Goal: Task Accomplishment & Management: Use online tool/utility

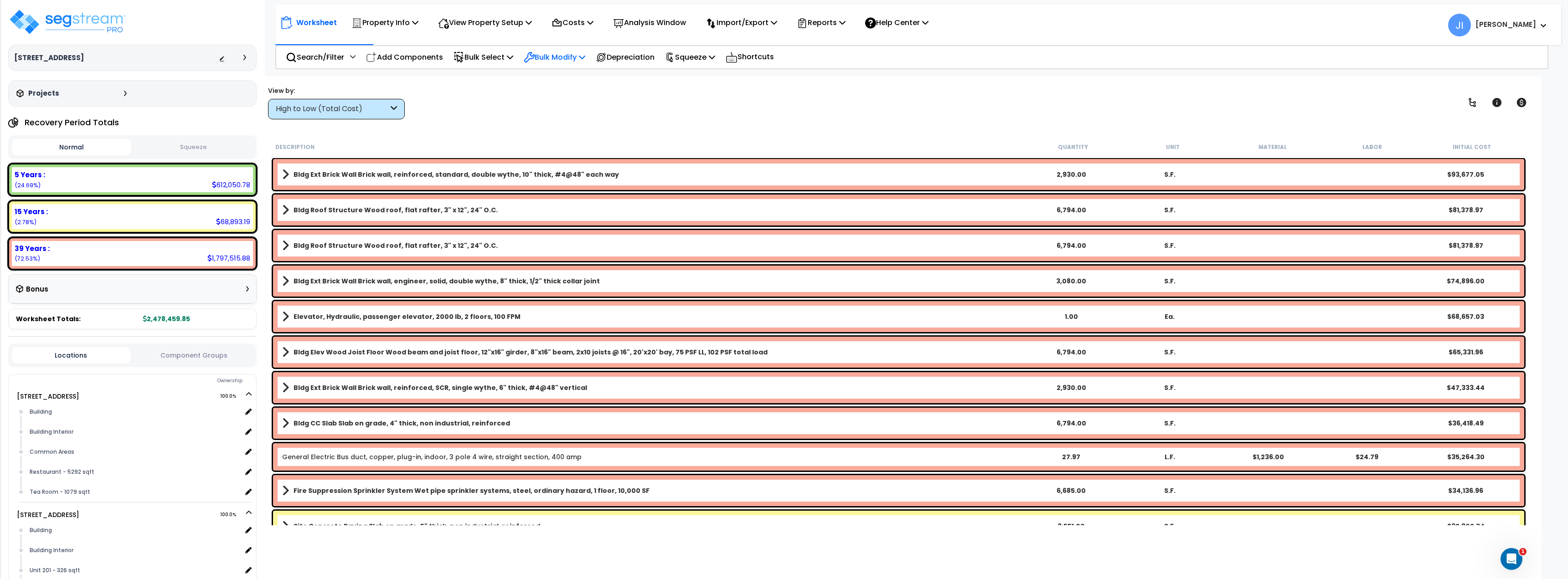
click at [560, 58] on p "Bulk Modify" at bounding box center [554, 57] width 62 height 12
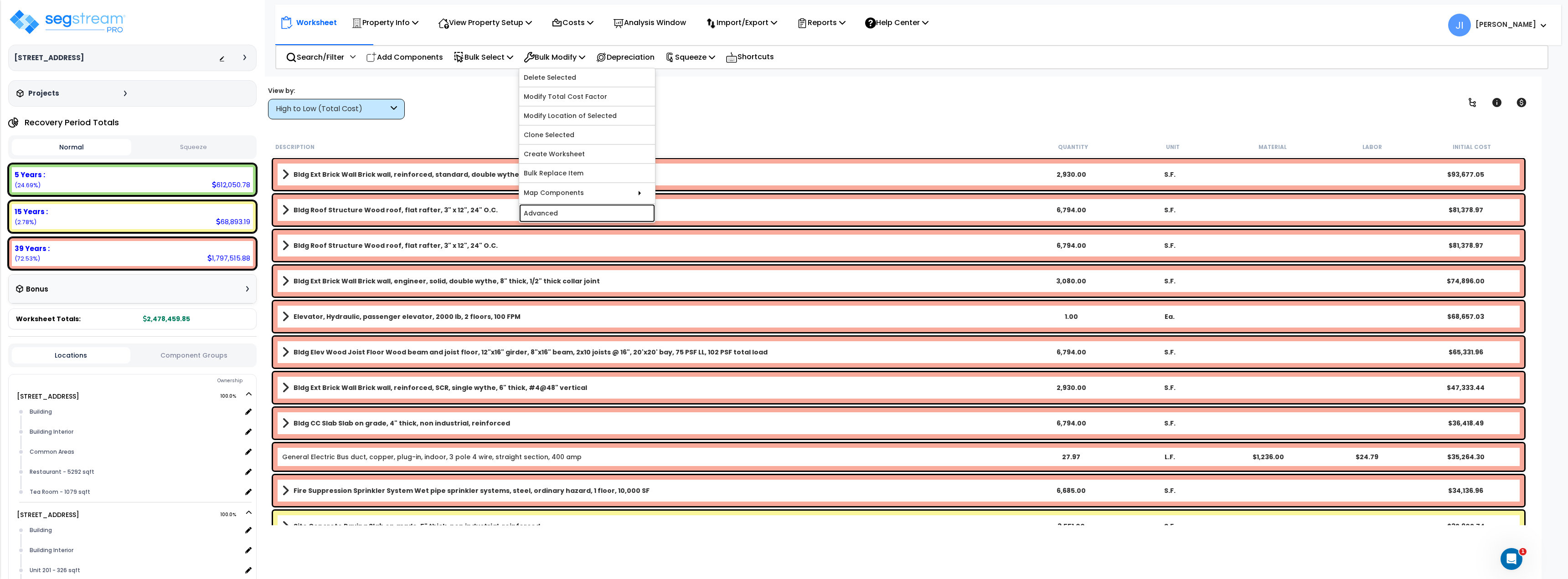
click at [564, 206] on link "Advanced" at bounding box center [586, 213] width 136 height 18
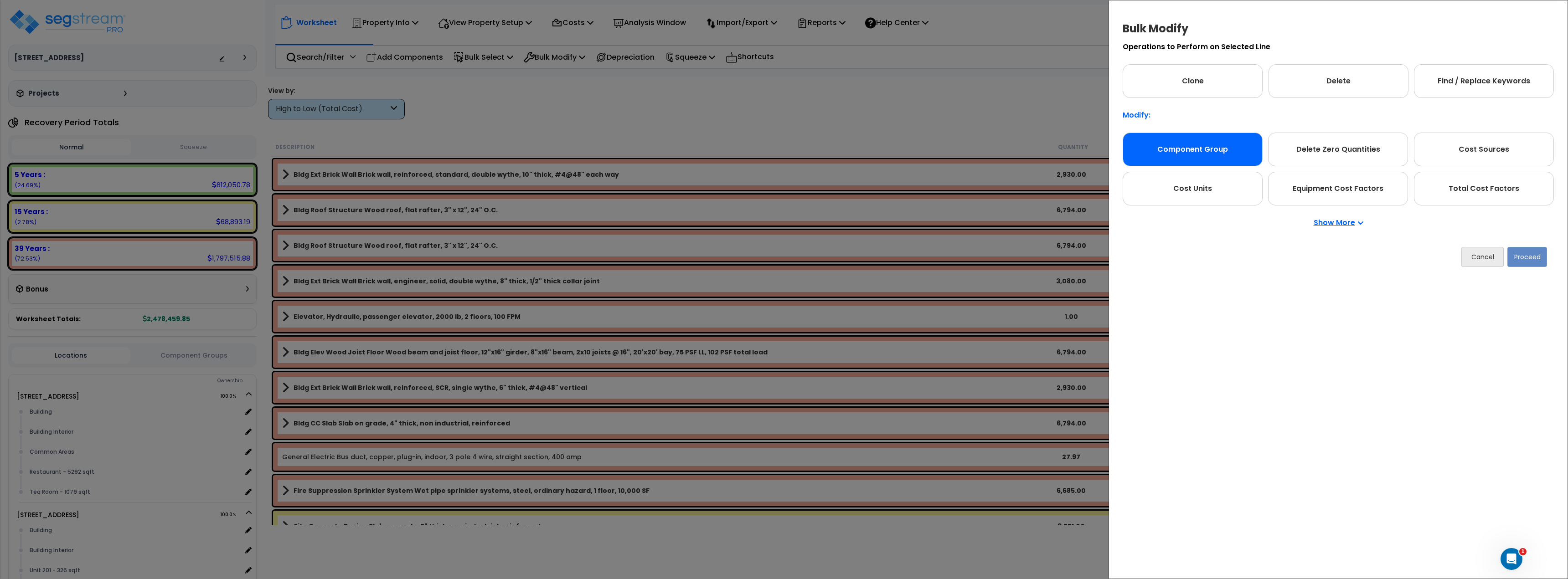
click at [1215, 159] on div "Component Group" at bounding box center [1192, 149] width 140 height 33
click at [1530, 262] on button "Proceed" at bounding box center [1526, 257] width 40 height 20
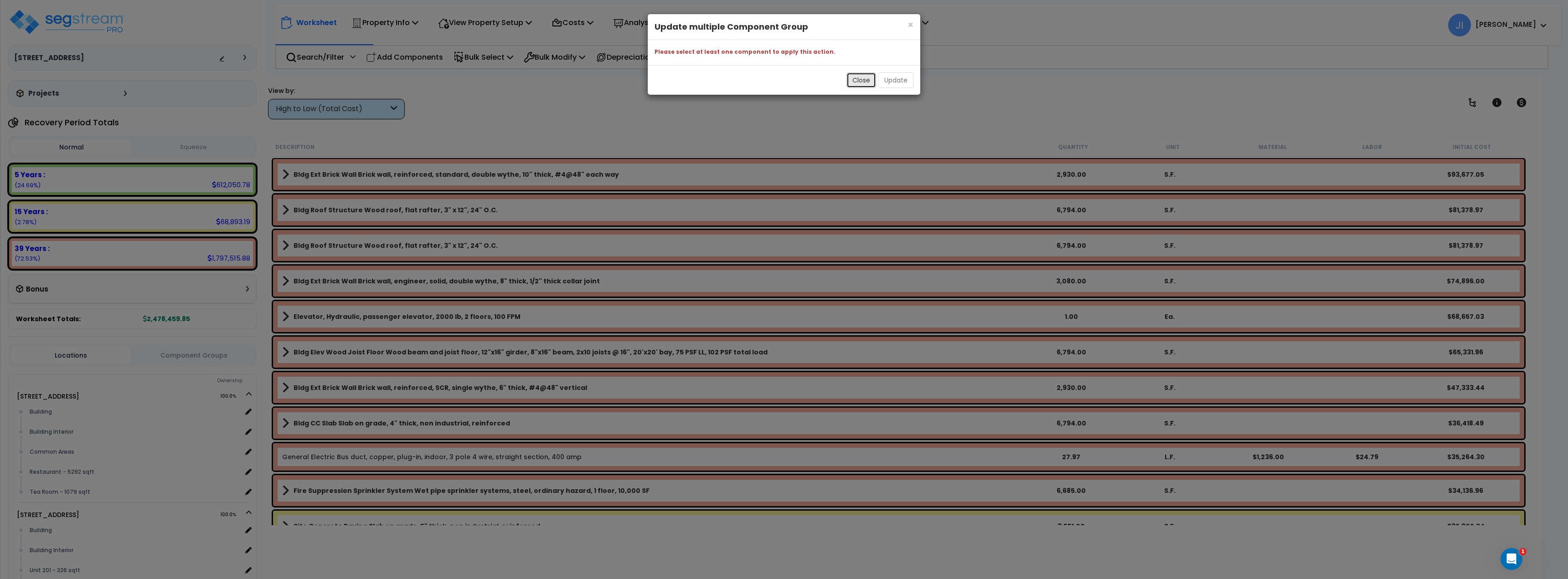
click at [860, 75] on button "Close" at bounding box center [861, 80] width 29 height 15
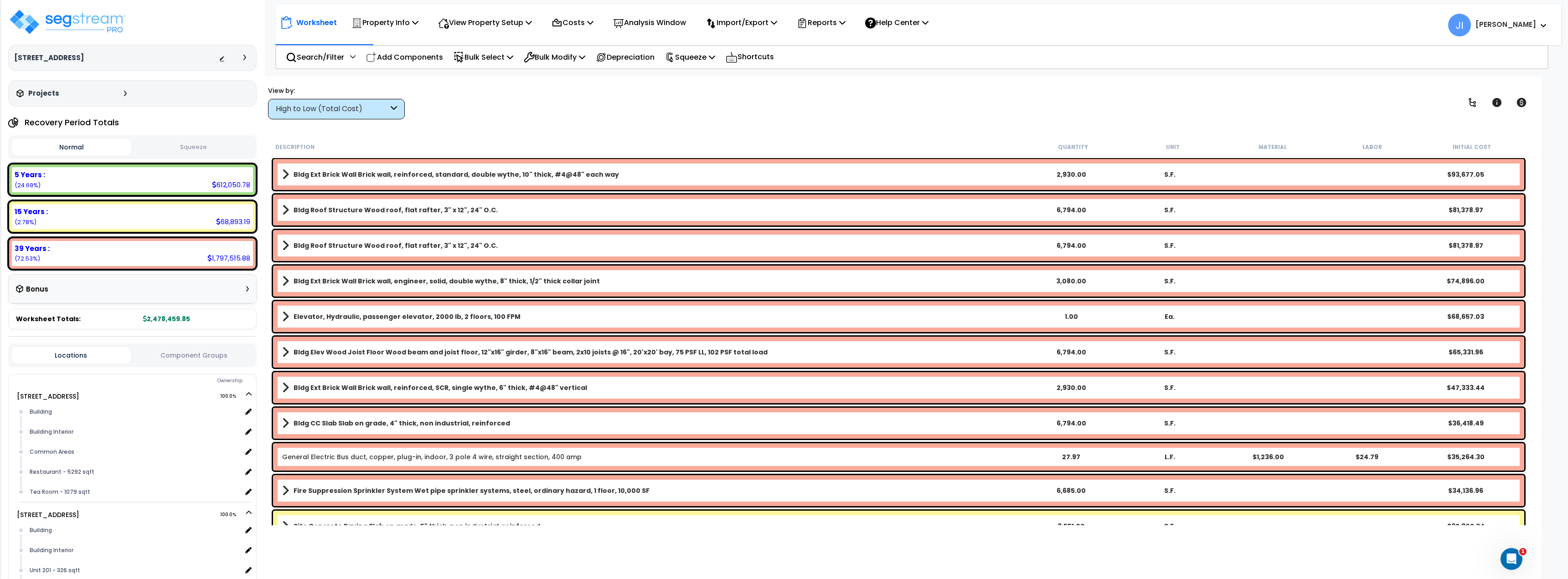
click at [342, 172] on b "Bldg Ext Brick Wall Brick wall, reinforced, standard, double wythe, 10" thick, …" at bounding box center [456, 175] width 325 height 9
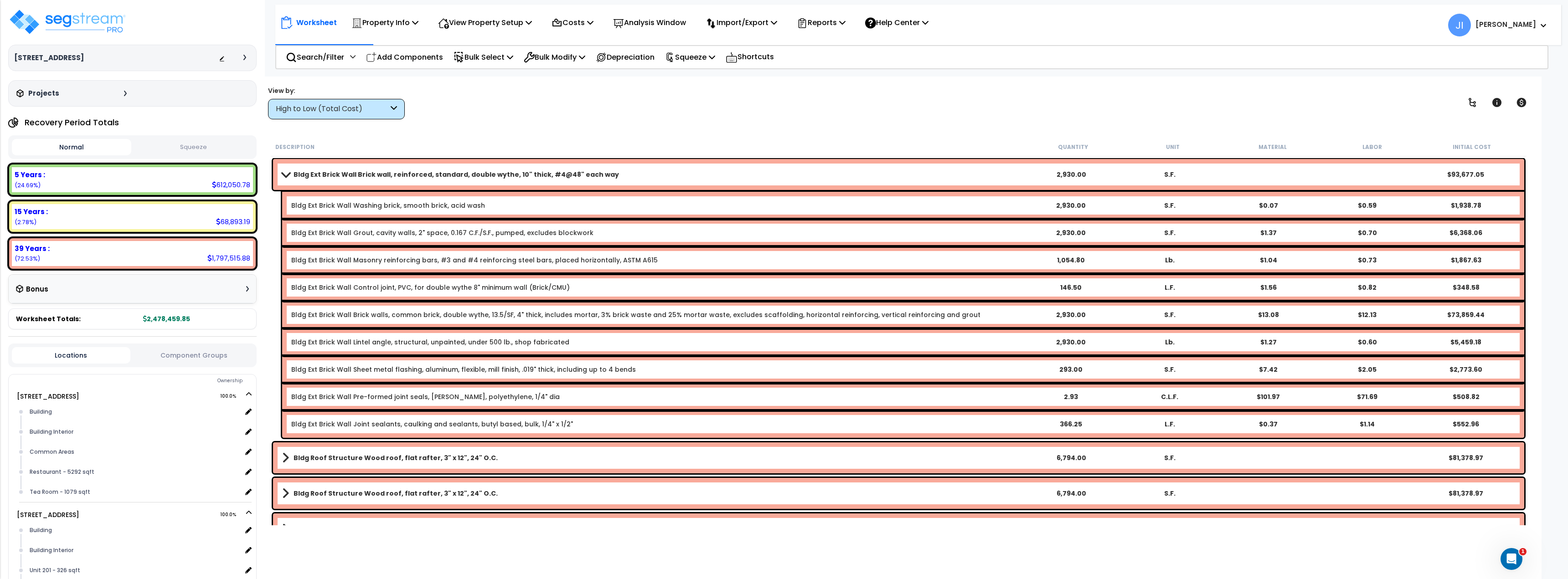
click at [321, 171] on b "Bldg Ext Brick Wall Brick wall, reinforced, standard, double wythe, 10" thick, …" at bounding box center [456, 175] width 325 height 9
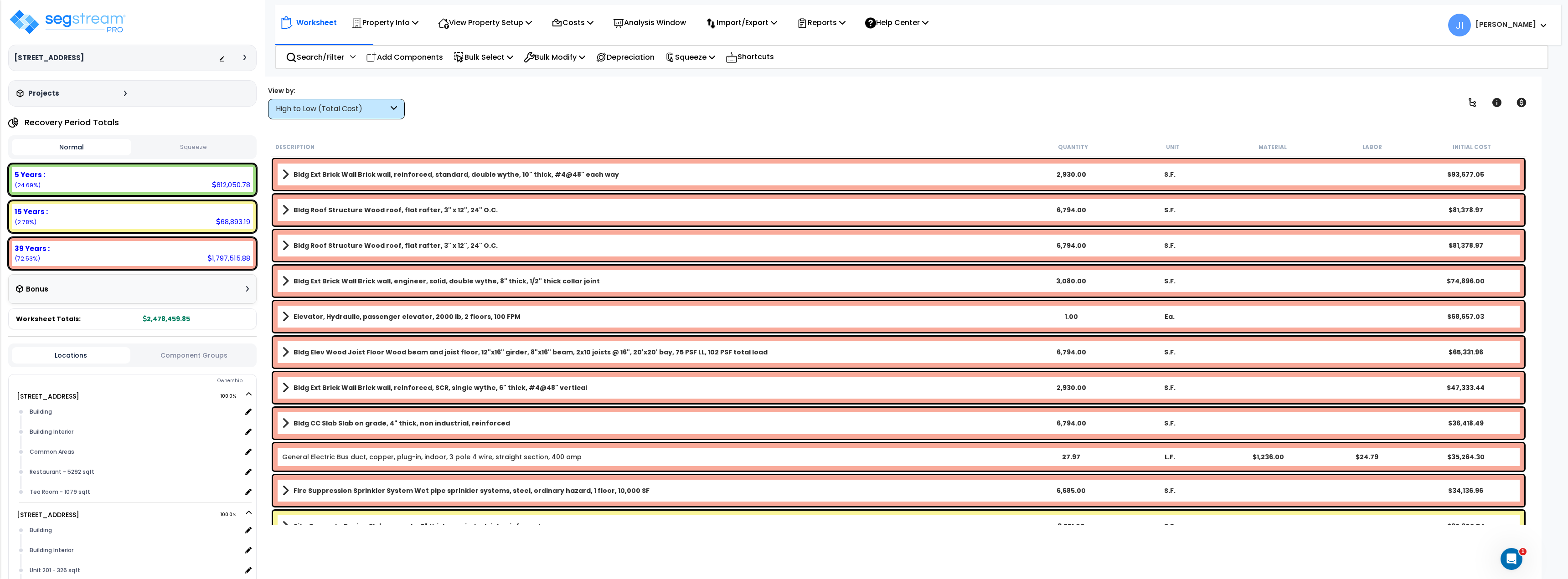
click at [322, 173] on b "Bldg Ext Brick Wall Brick wall, reinforced, standard, double wythe, 10" thick, …" at bounding box center [456, 175] width 325 height 9
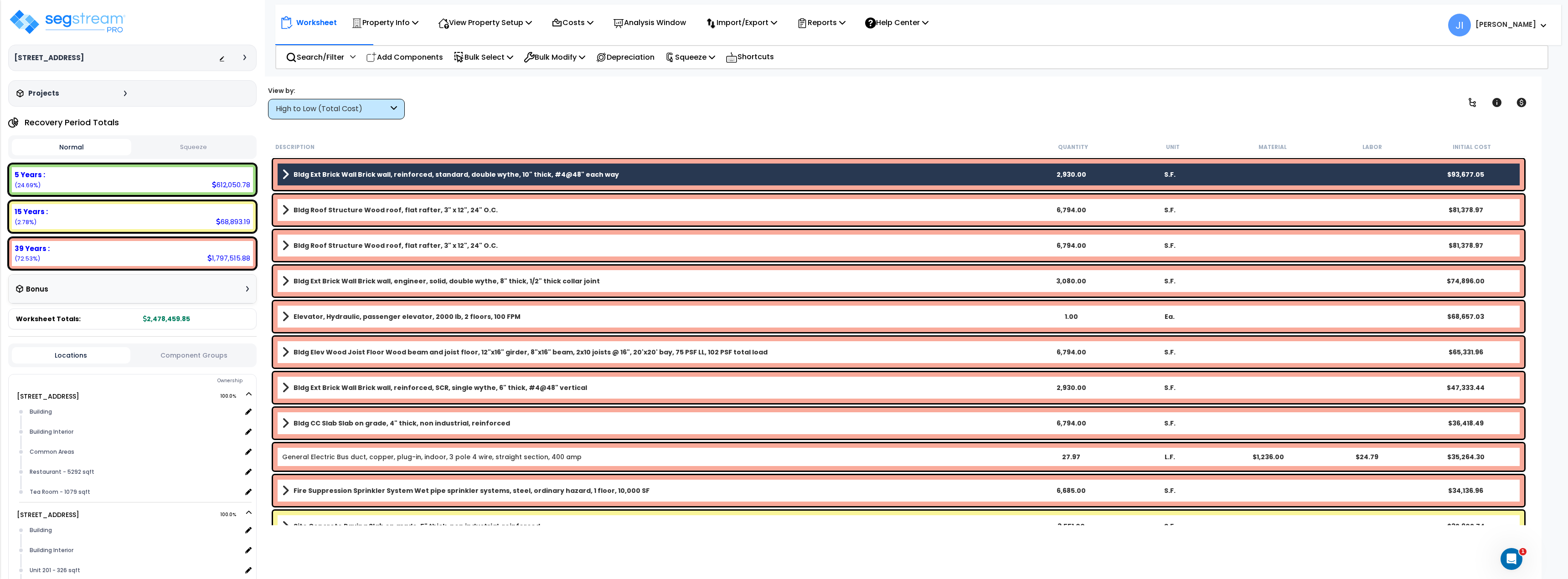
click at [334, 209] on b "Bldg Roof Structure Wood roof, flat rafter, 3" x 12", 24" O.C." at bounding box center [395, 210] width 204 height 9
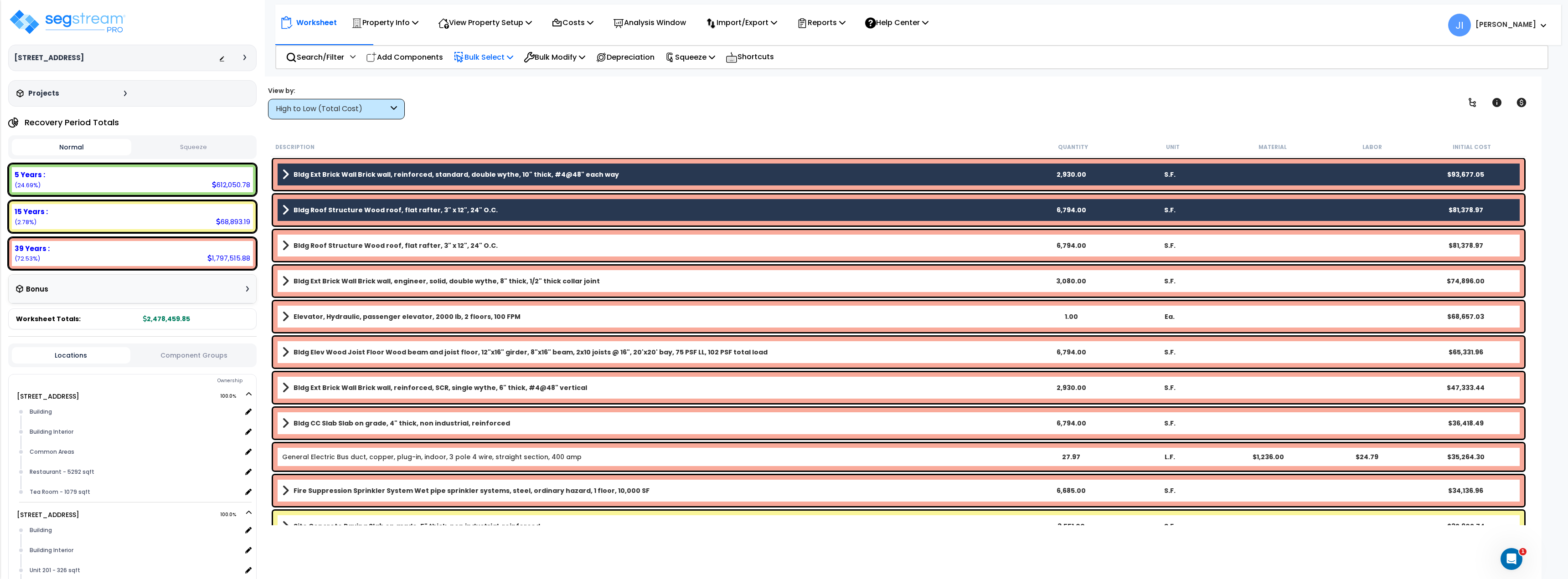
click at [475, 58] on p "Bulk Select" at bounding box center [483, 57] width 60 height 12
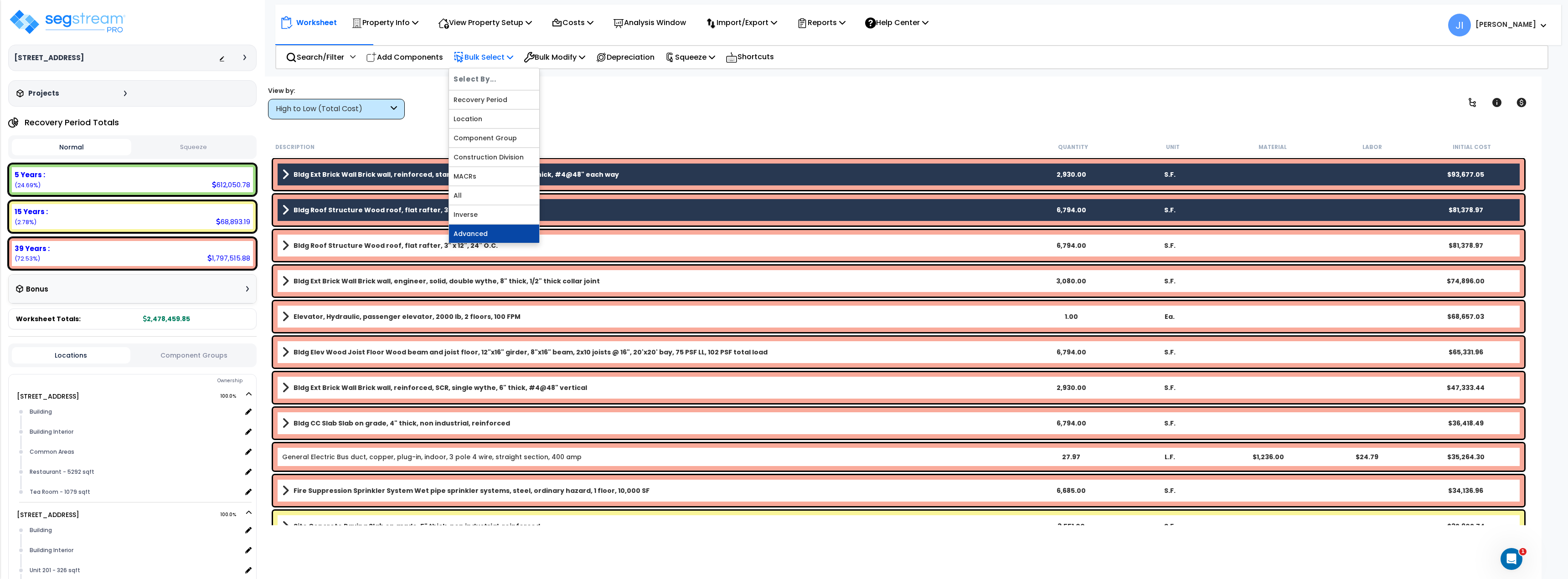
click at [477, 238] on link "Advanced" at bounding box center [494, 234] width 90 height 18
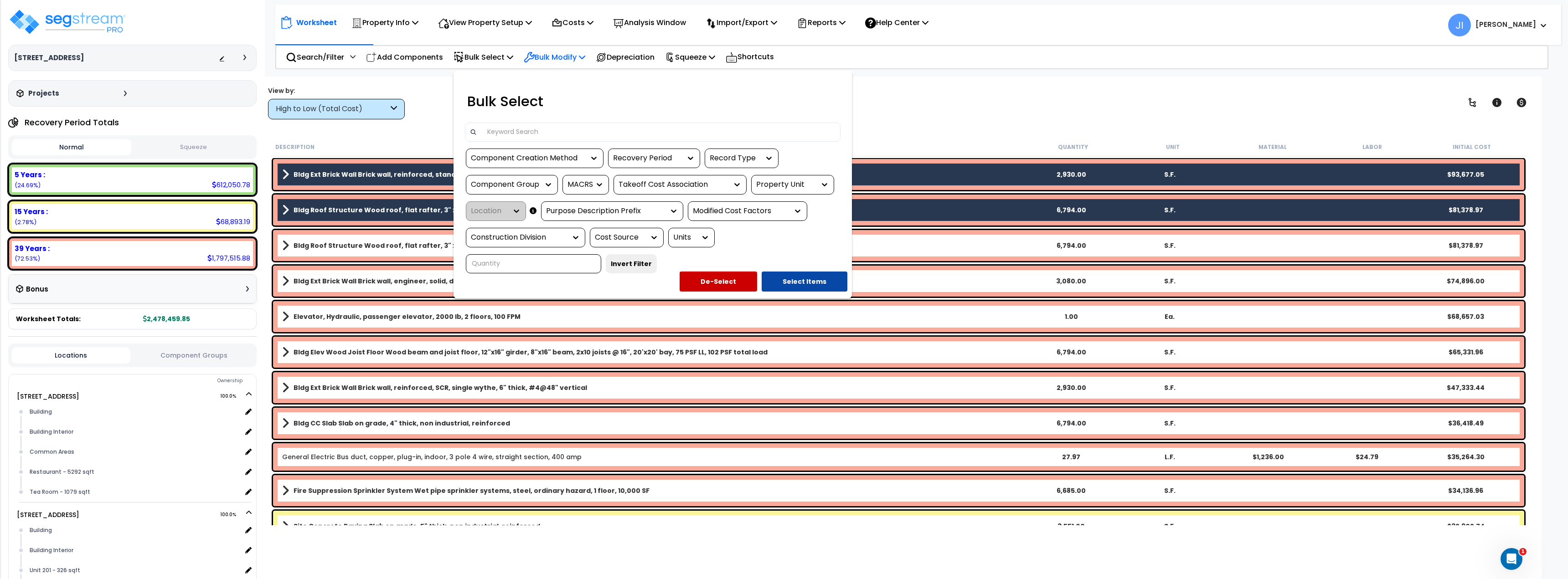
click at [546, 54] on div at bounding box center [784, 289] width 1568 height 579
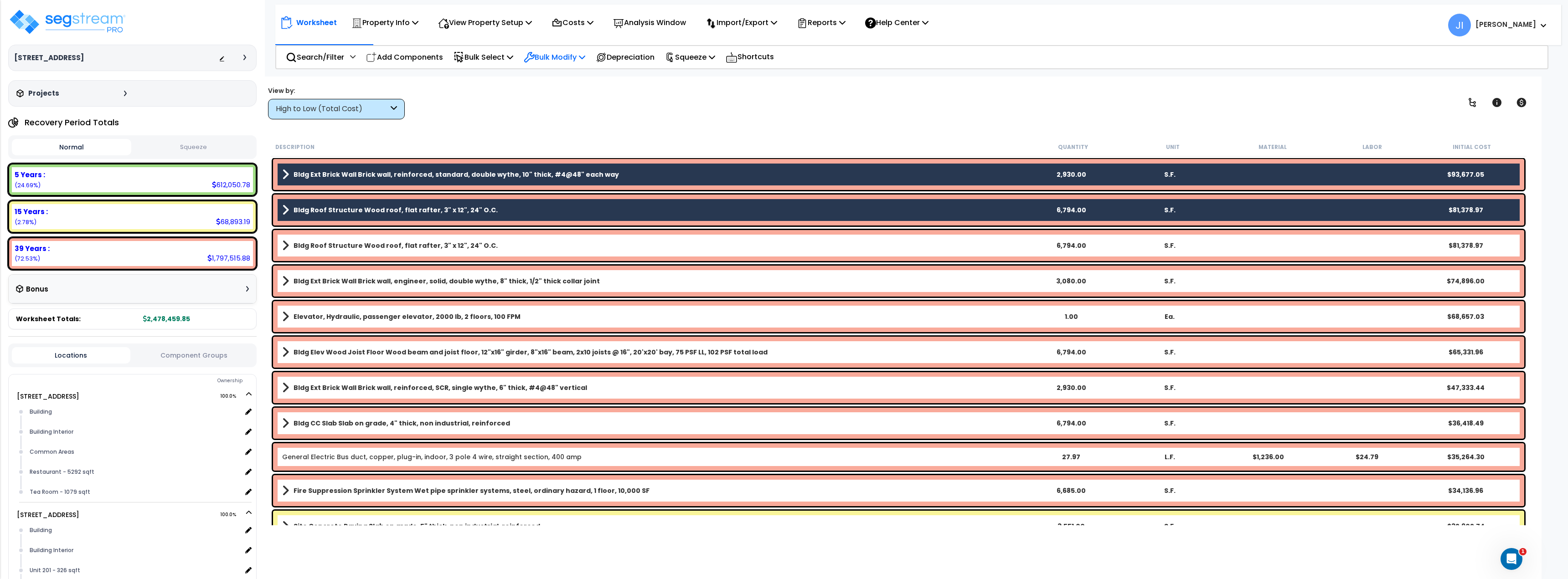
click at [556, 60] on p "Bulk Modify" at bounding box center [554, 57] width 62 height 12
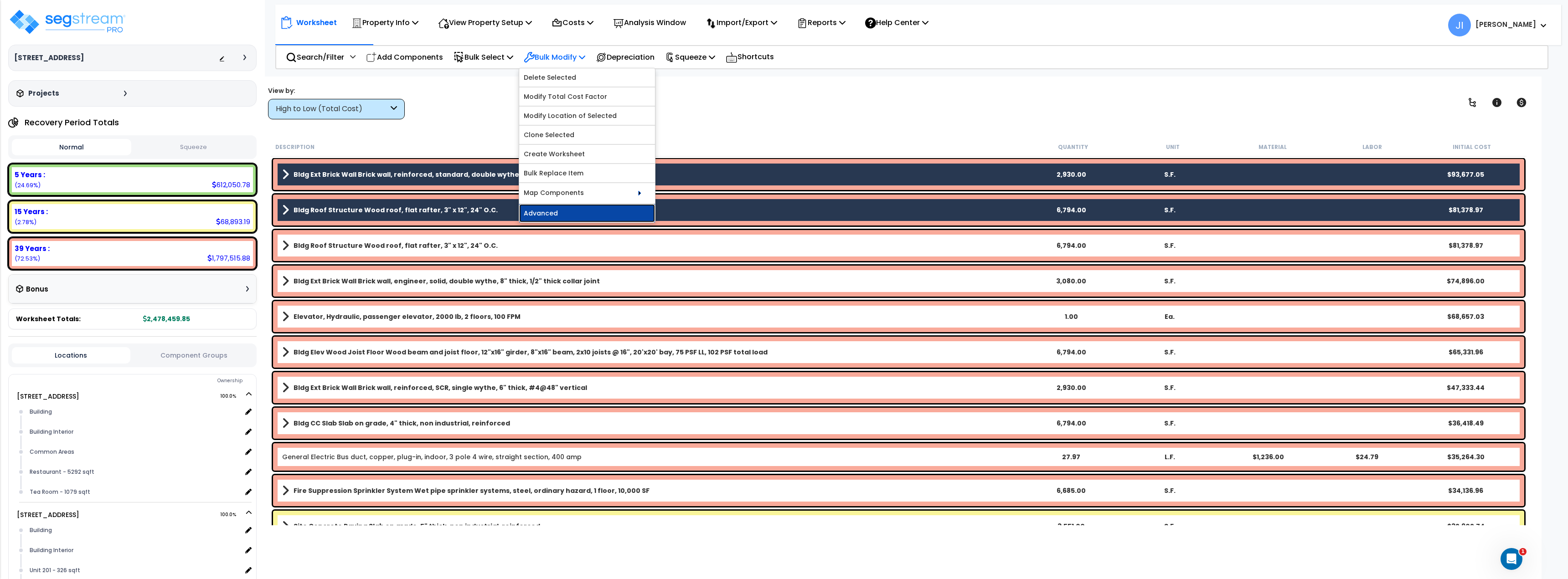
click at [587, 216] on link "Advanced" at bounding box center [586, 213] width 136 height 18
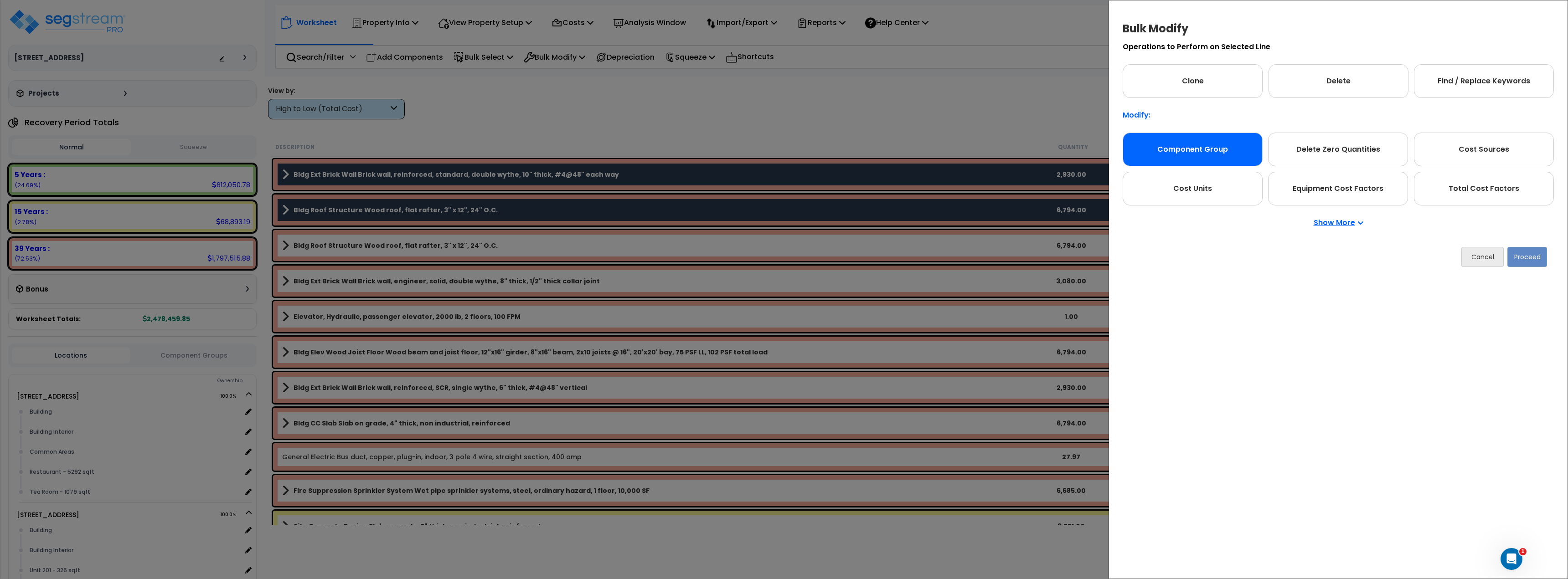
click at [1198, 153] on div "Component Group" at bounding box center [1192, 149] width 140 height 33
click at [1541, 256] on button "Proceed" at bounding box center [1526, 257] width 40 height 20
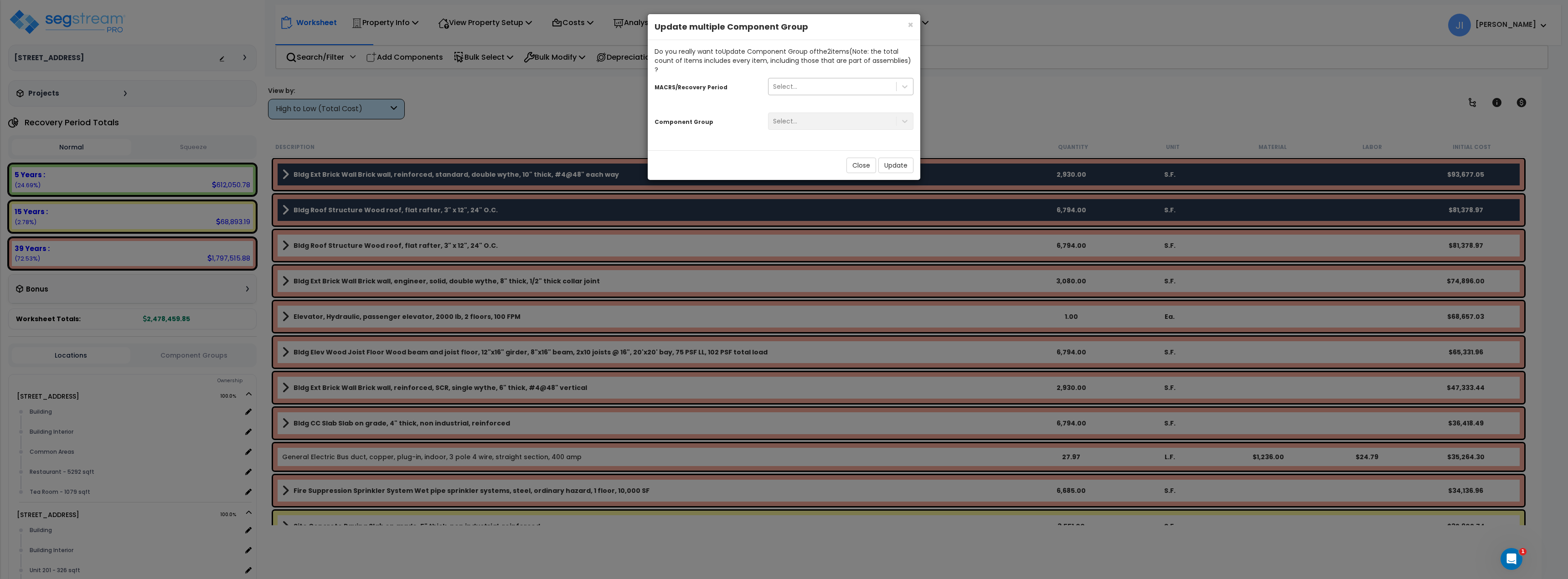
click at [858, 79] on div "Select..." at bounding box center [832, 86] width 128 height 15
click at [862, 80] on div "Select..." at bounding box center [832, 86] width 128 height 15
click at [852, 116] on div "Select..." at bounding box center [841, 121] width 159 height 17
click at [829, 86] on div "Select..." at bounding box center [840, 86] width 145 height 17
click at [722, 96] on div "MACRS/Recovery Period 0 results available. Use Up and Down to choose options, p…" at bounding box center [784, 105] width 259 height 62
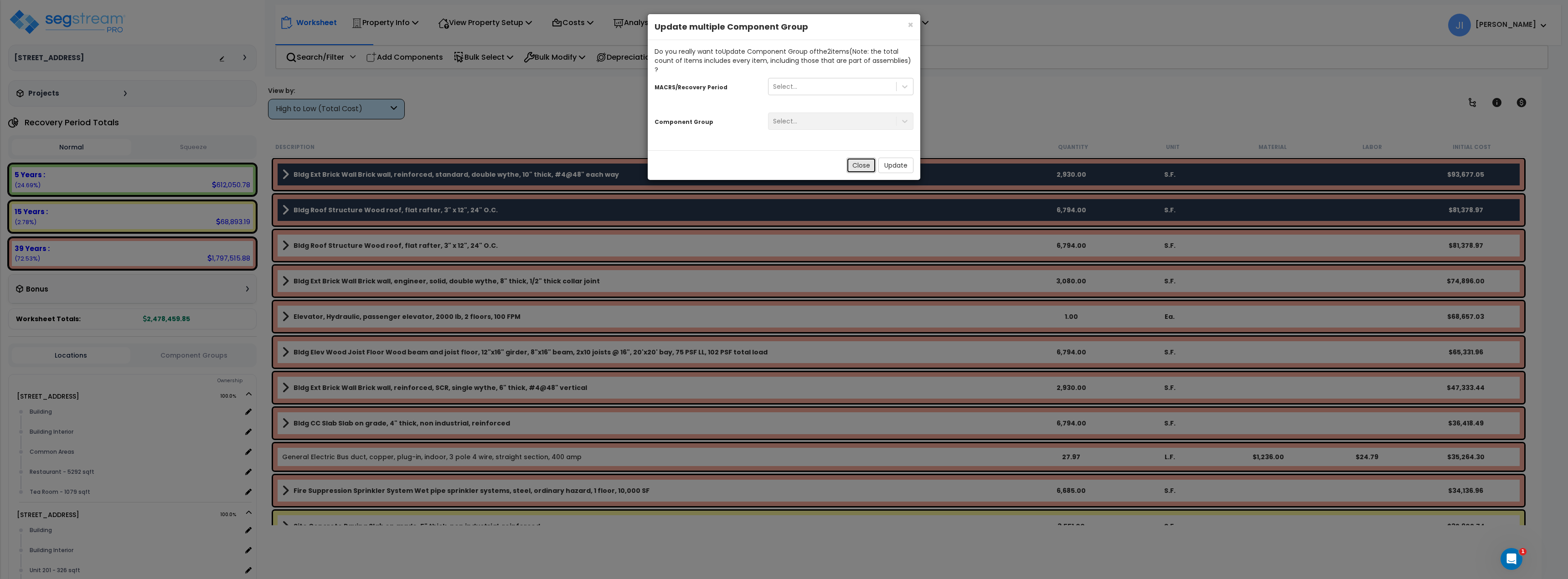
click at [852, 161] on button "Close" at bounding box center [861, 165] width 29 height 15
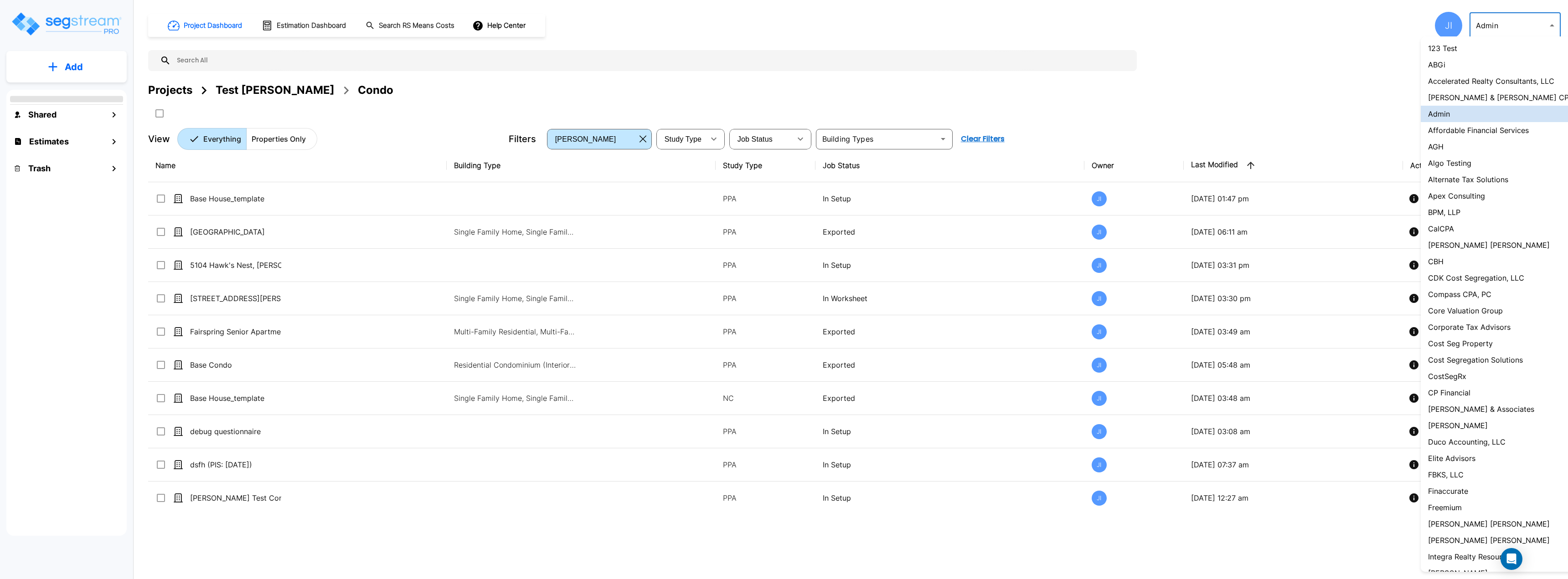
click at [1531, 25] on body "× Your report is being generated. Be patient! × We're working on your Modificat…" at bounding box center [784, 289] width 1568 height 579
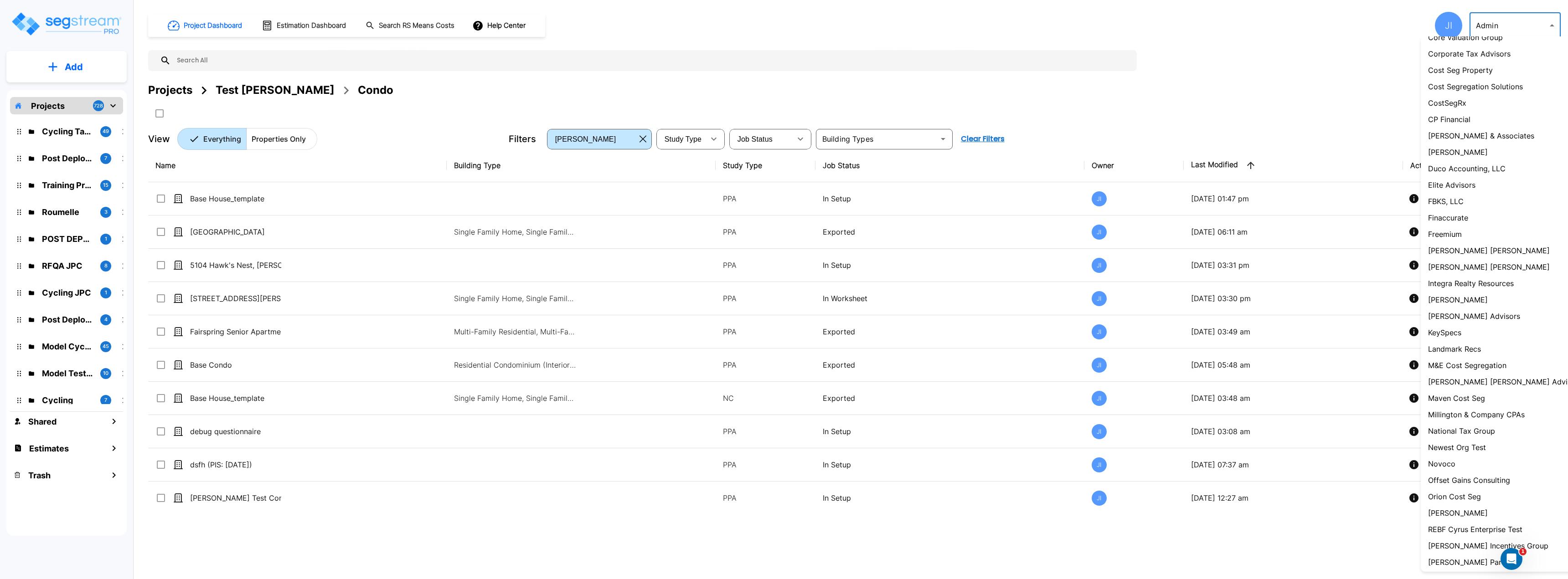
scroll to position [489, 0]
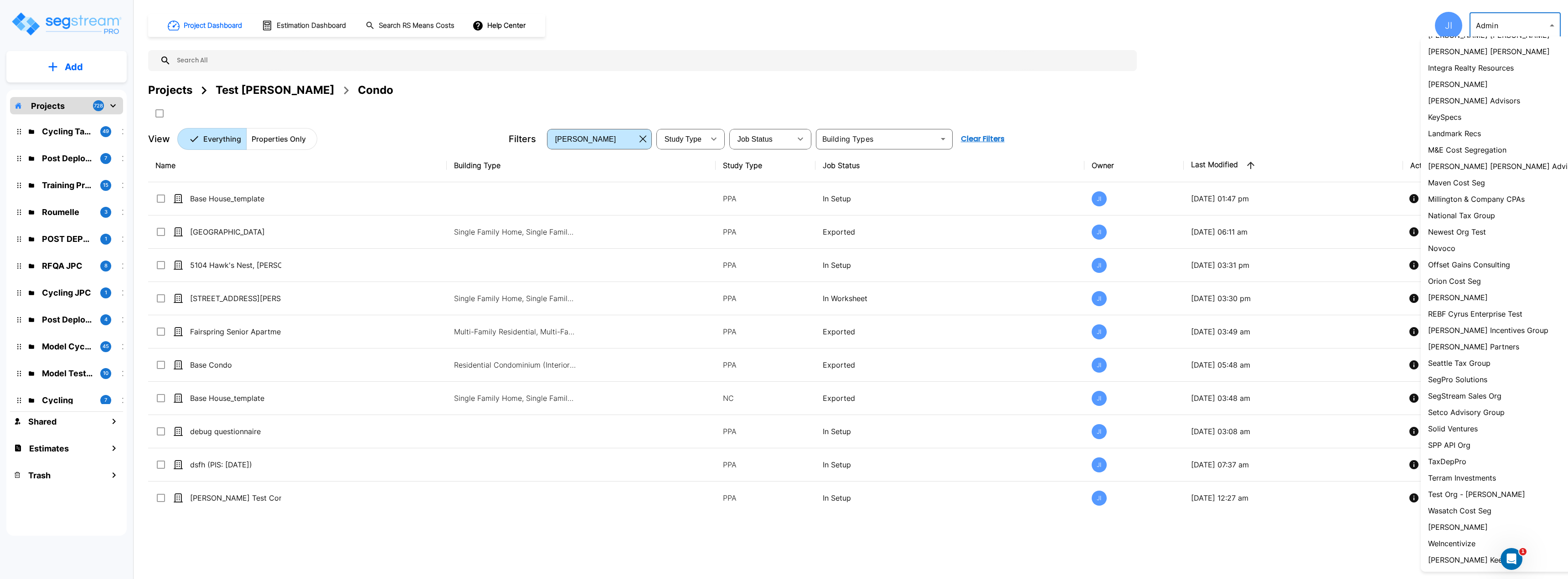
click at [1457, 465] on p "TaxDepPro" at bounding box center [1447, 461] width 38 height 11
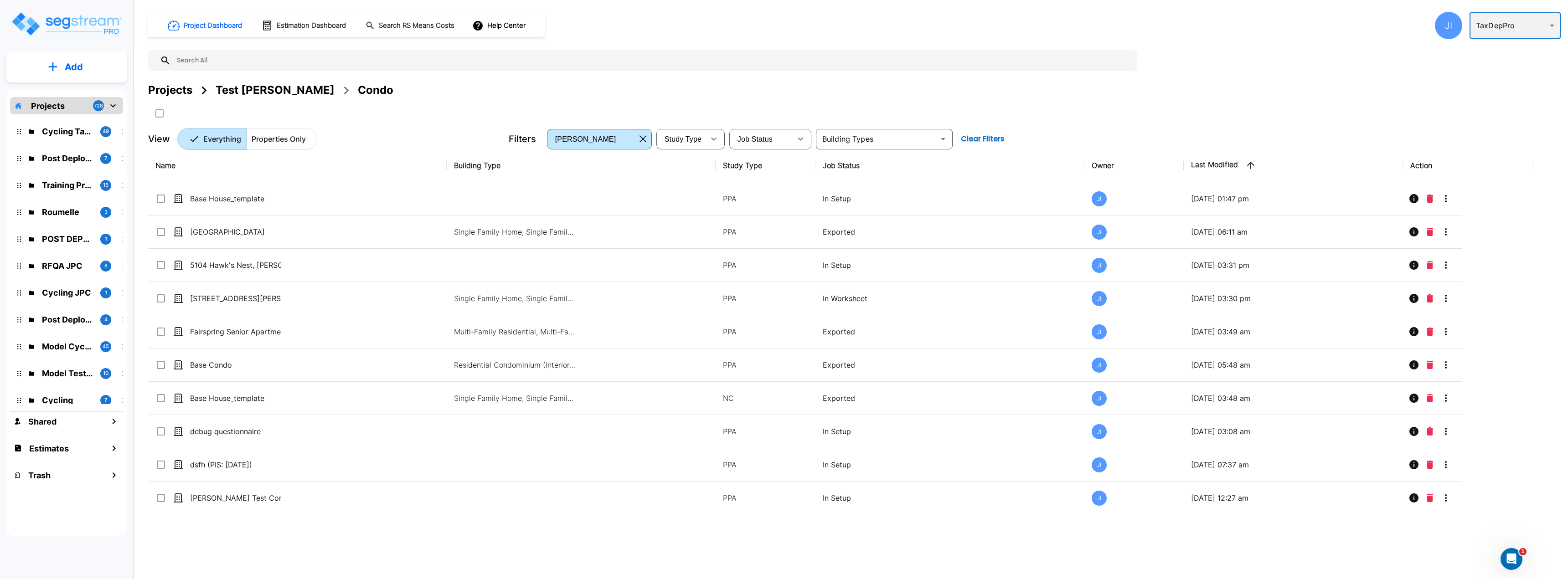
type input "15"
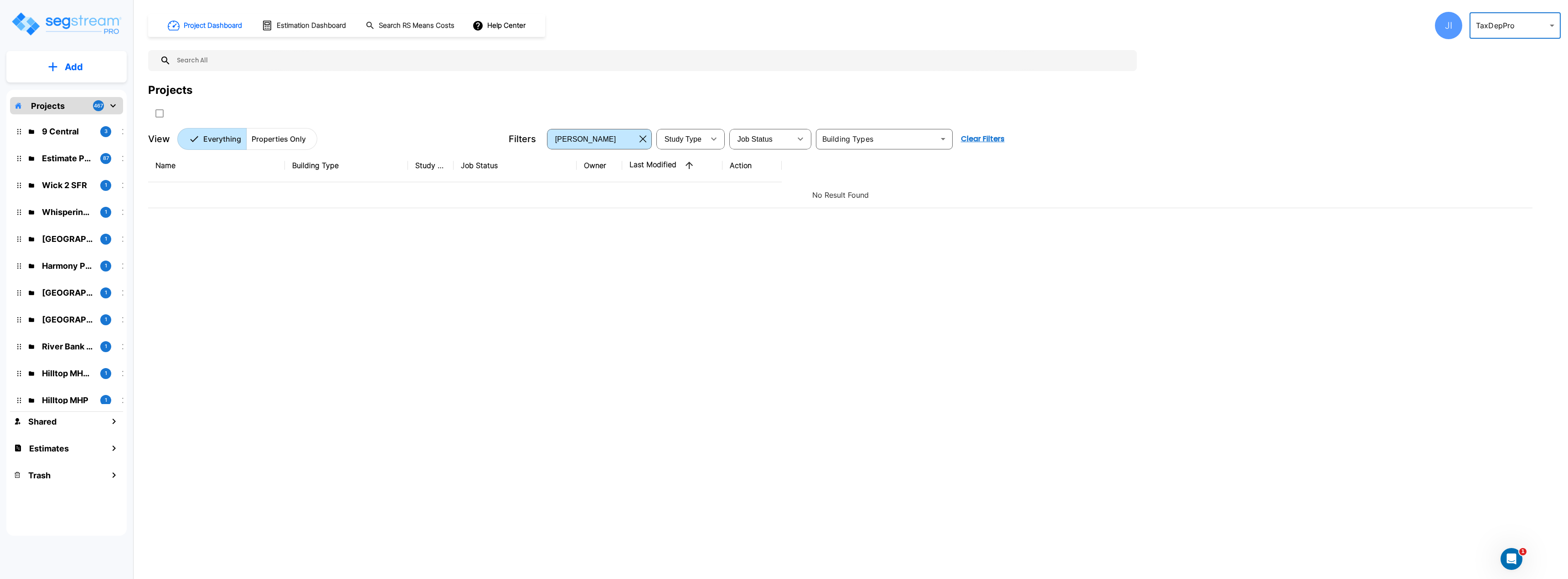
click at [1439, 26] on div "JI" at bounding box center [1448, 25] width 27 height 27
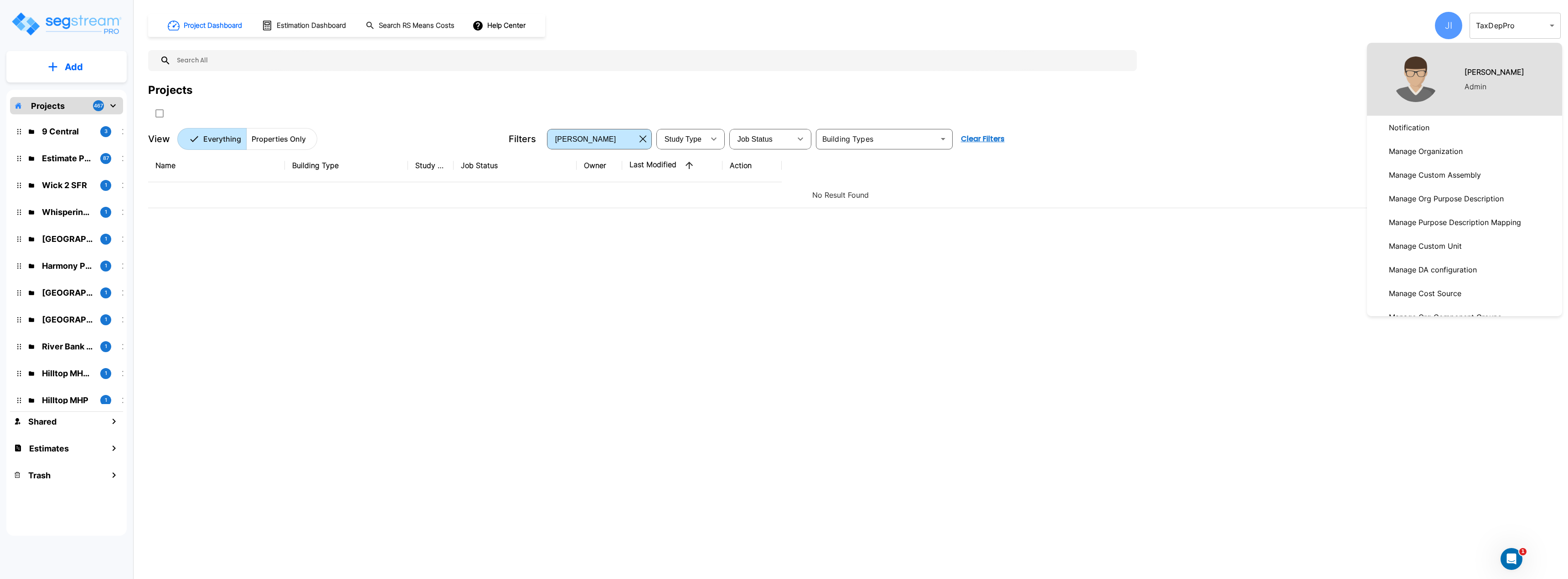
click at [1281, 54] on div at bounding box center [784, 289] width 1568 height 579
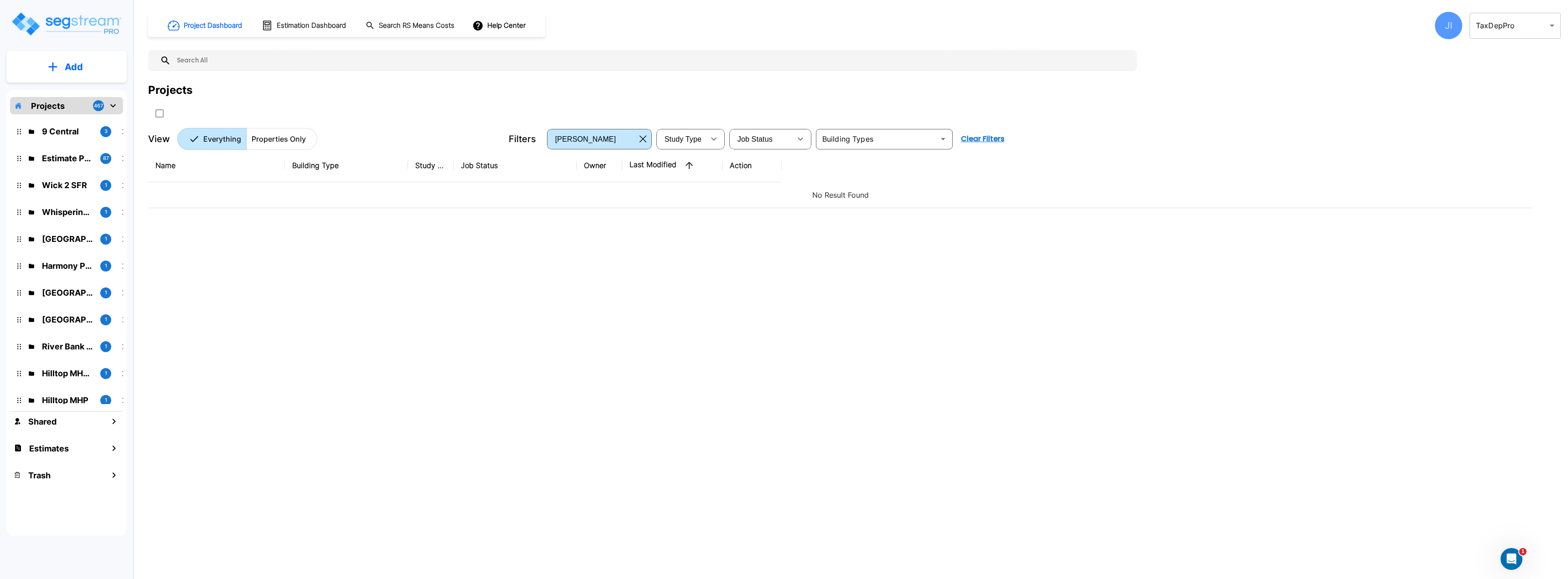
click at [1502, 11] on div "Project Dashboard Estimation Dashboard Search RS Means Costs Help Center JI Tax…" at bounding box center [854, 289] width 1427 height 579
click at [1502, 20] on body "× Your report is being generated. Be patient! × We're working on your Modificat…" at bounding box center [784, 289] width 1568 height 579
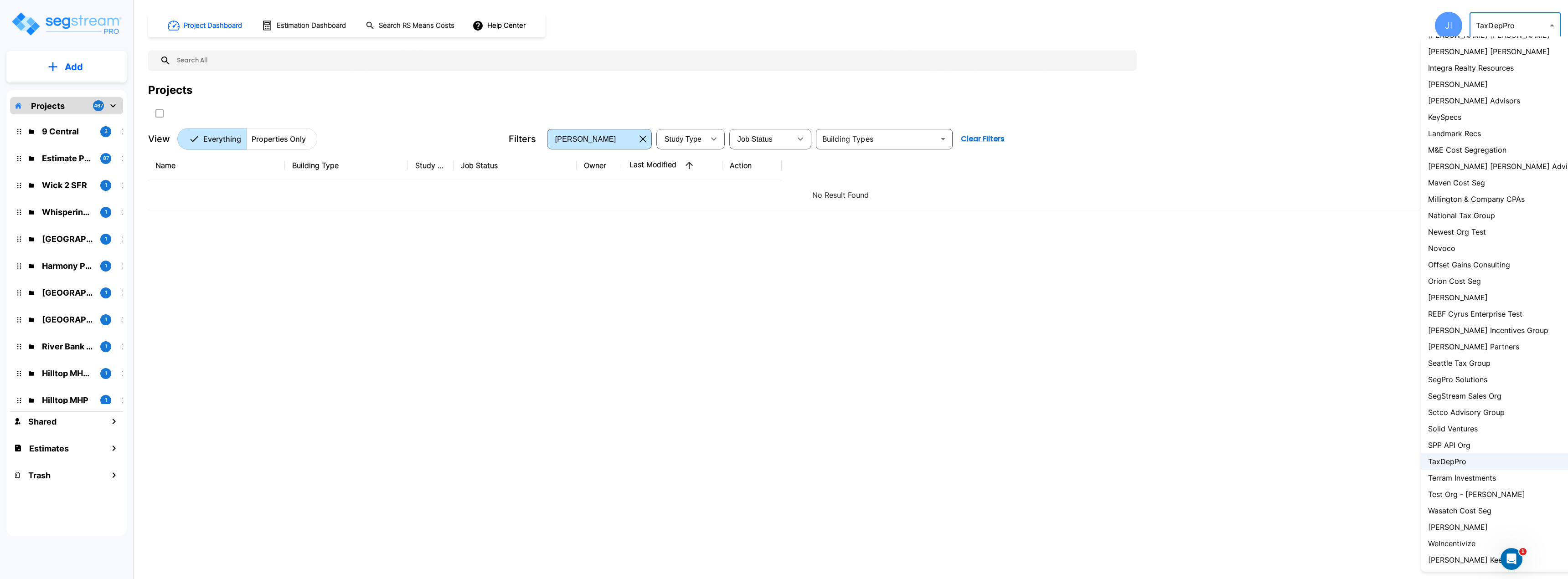
click at [1492, 22] on div at bounding box center [784, 289] width 1568 height 579
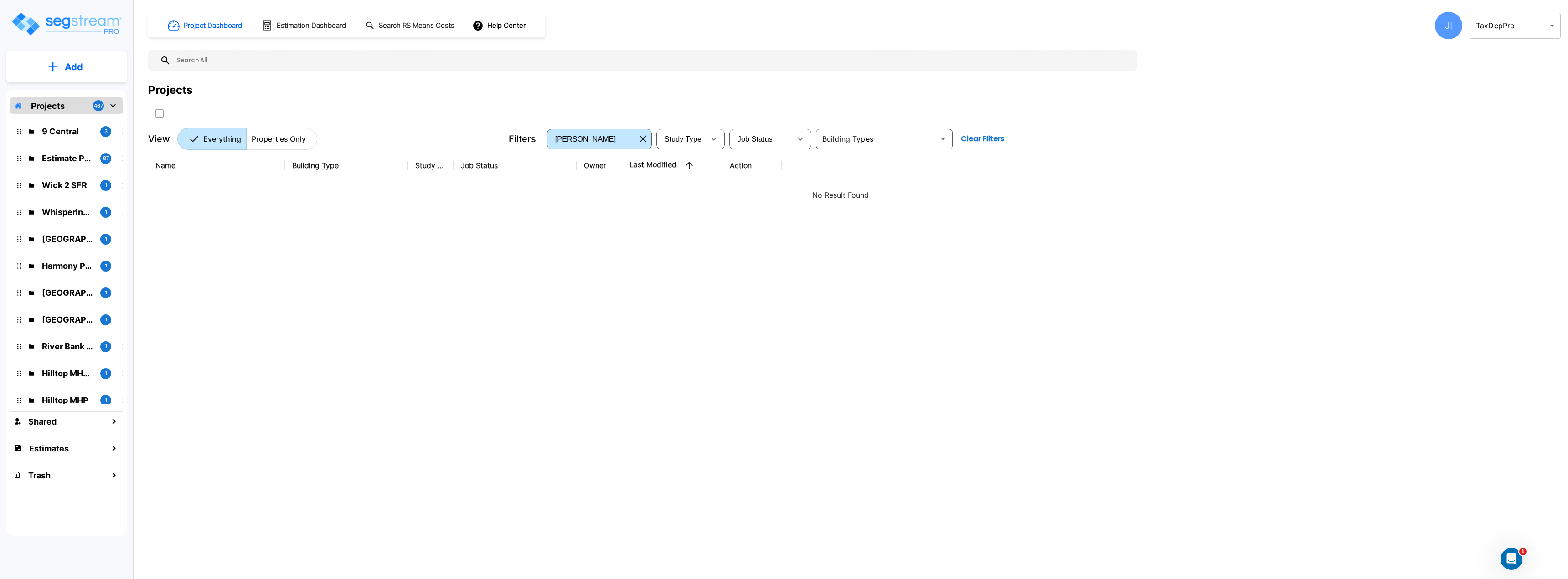
click at [1454, 25] on div "123 Test ABGi Accelerated Realty Consultants, LLC Adams & Petersen CPAs Admin A…" at bounding box center [784, 289] width 1568 height 579
click at [1446, 29] on div "JI" at bounding box center [1448, 25] width 27 height 27
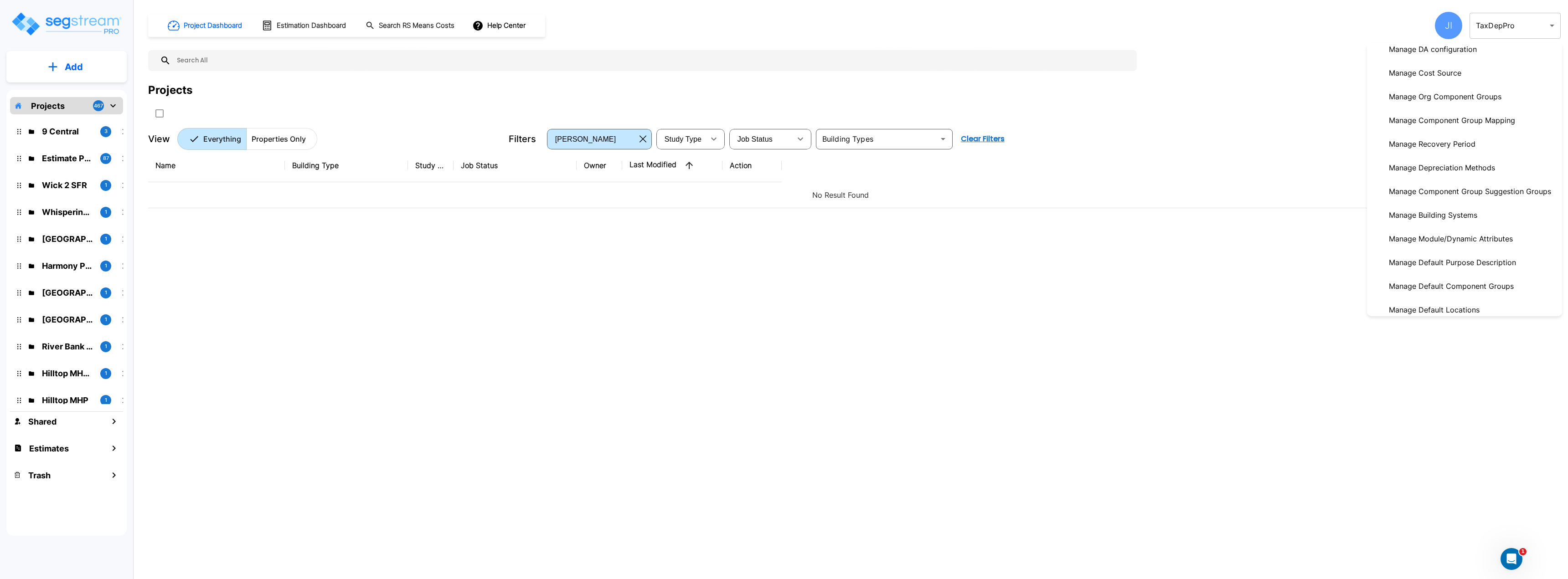
scroll to position [219, 0]
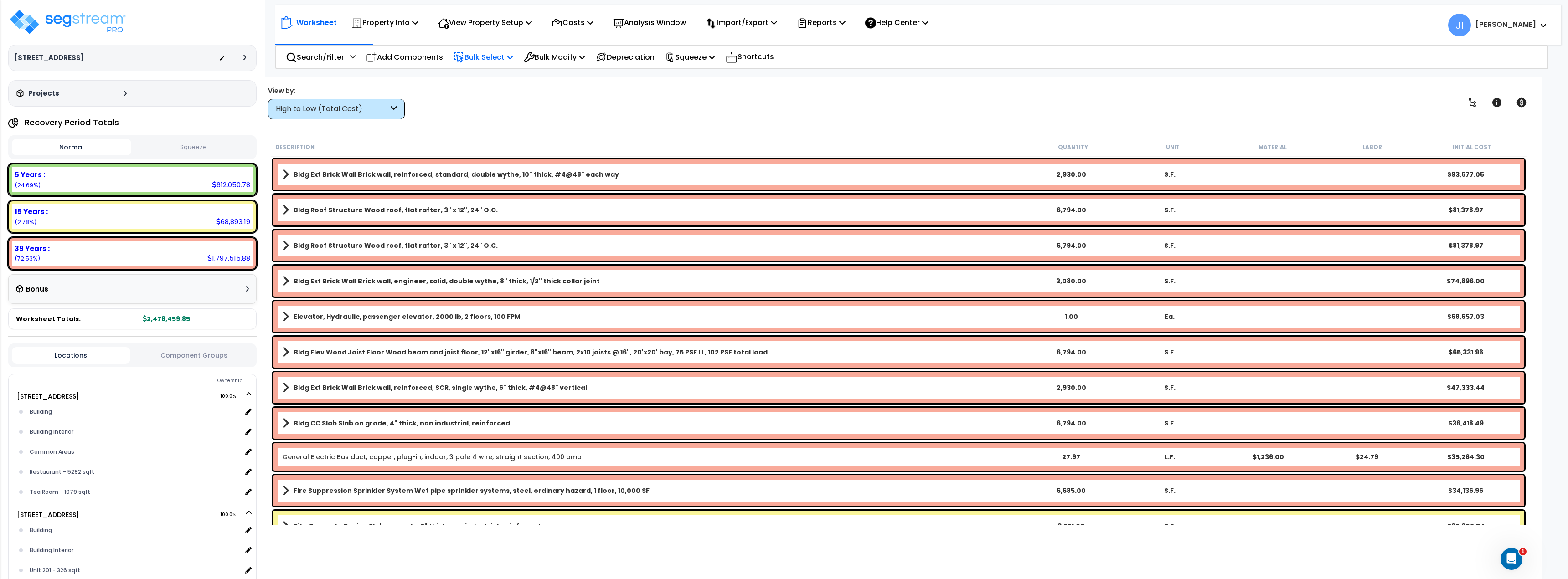
click at [482, 58] on p "Bulk Select" at bounding box center [483, 57] width 60 height 12
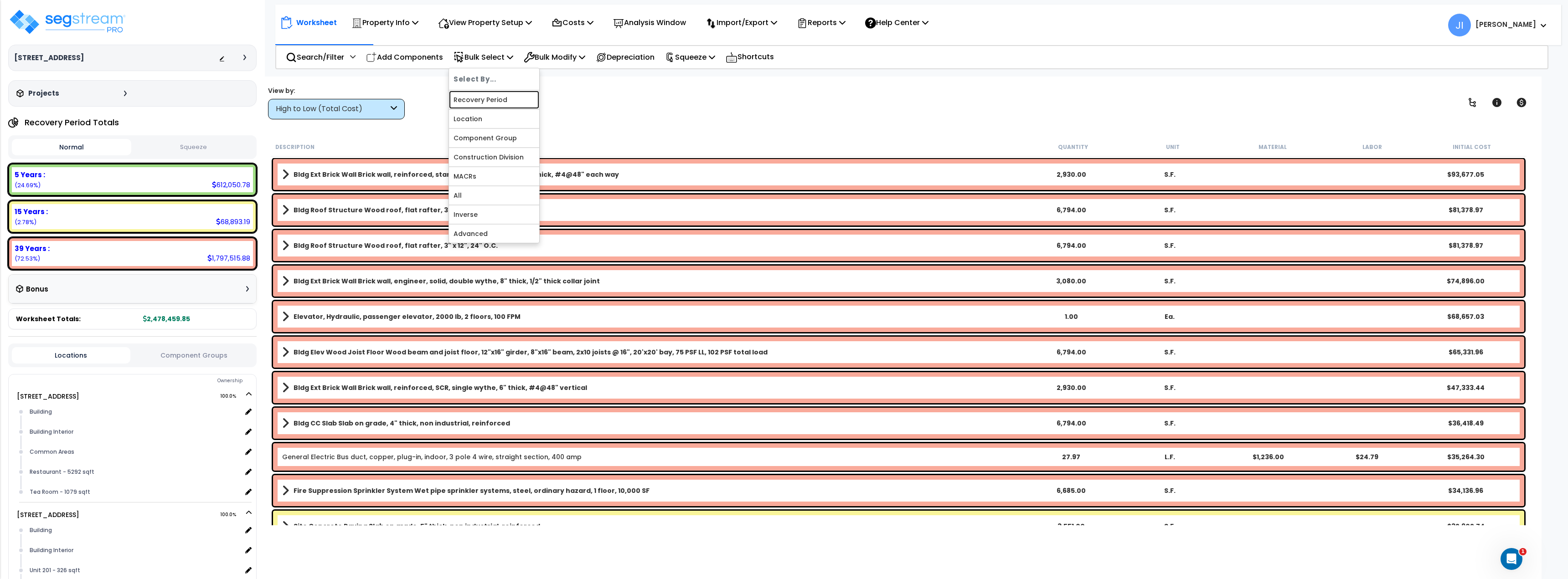
click at [470, 95] on link "Recovery Period" at bounding box center [494, 99] width 90 height 18
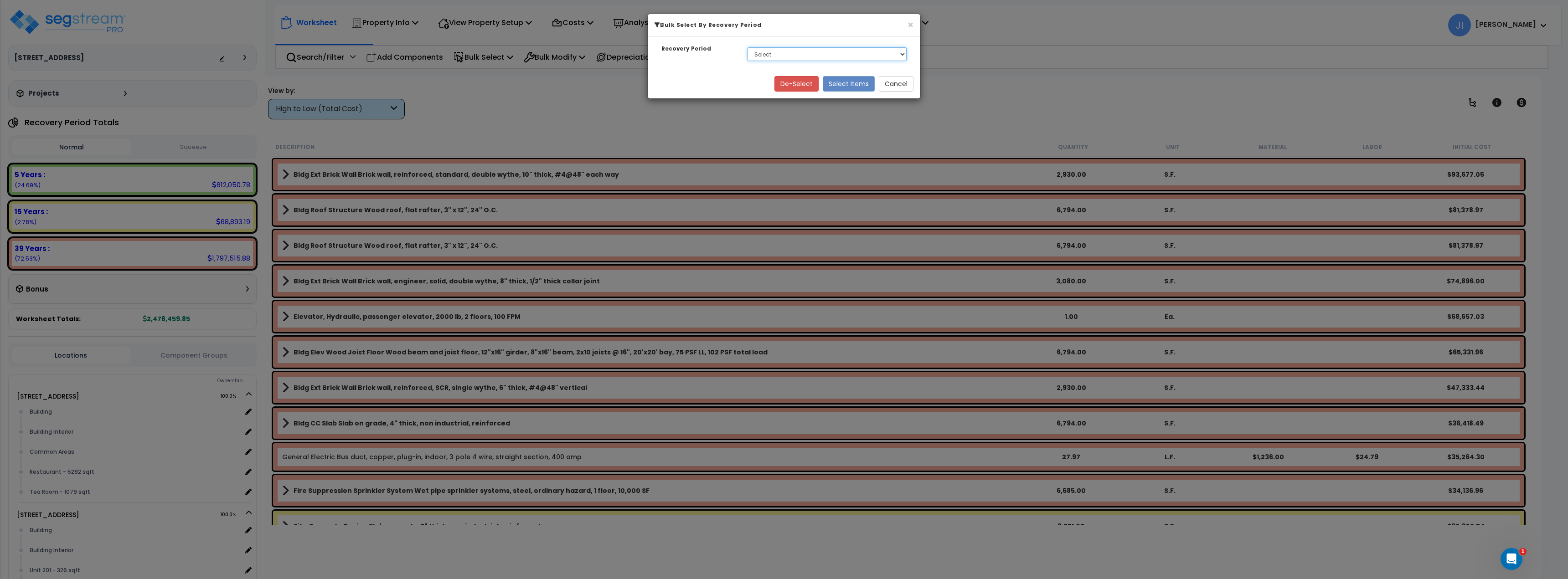
click at [791, 58] on select "Select 5 Years 15 Years 39 Years" at bounding box center [827, 54] width 159 height 13
select select "5Y"
click at [747, 48] on select "Select 5 Years 15 Years 39 Years" at bounding box center [827, 54] width 159 height 13
click at [839, 84] on button "Select Items" at bounding box center [849, 84] width 52 height 15
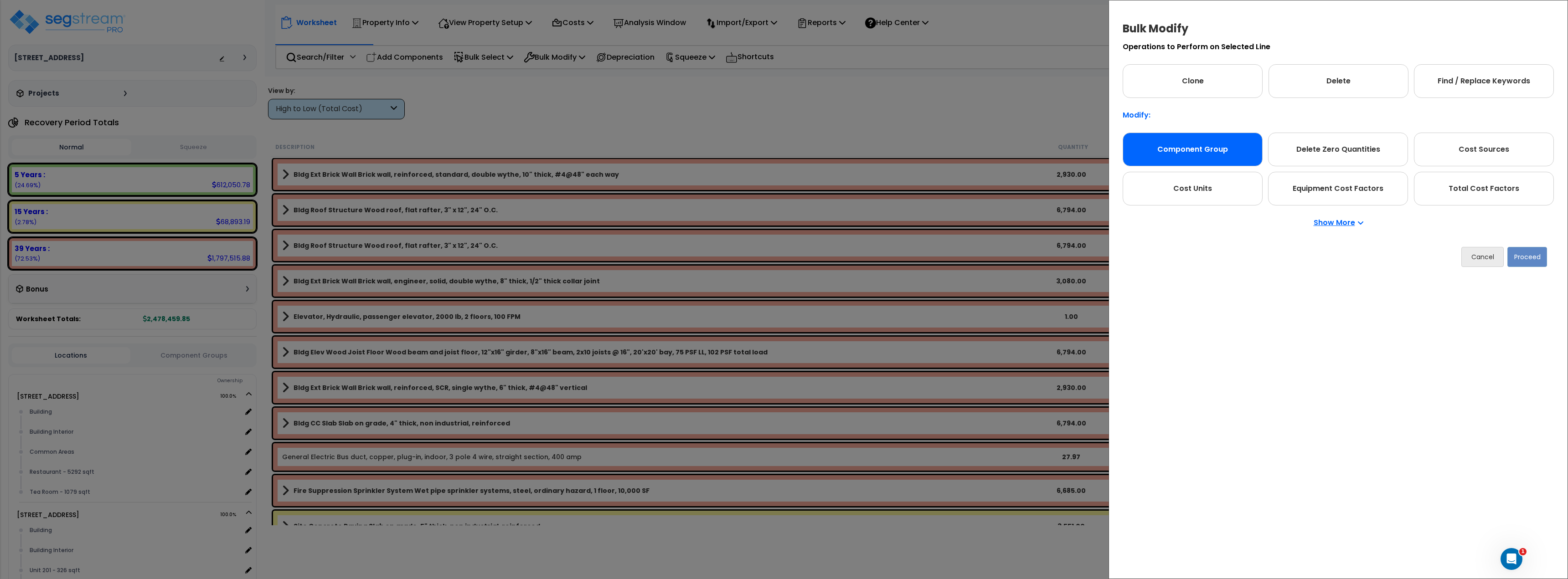
click at [1202, 147] on div "Component Group" at bounding box center [1192, 149] width 140 height 33
click at [1533, 256] on button "Proceed" at bounding box center [1526, 257] width 40 height 20
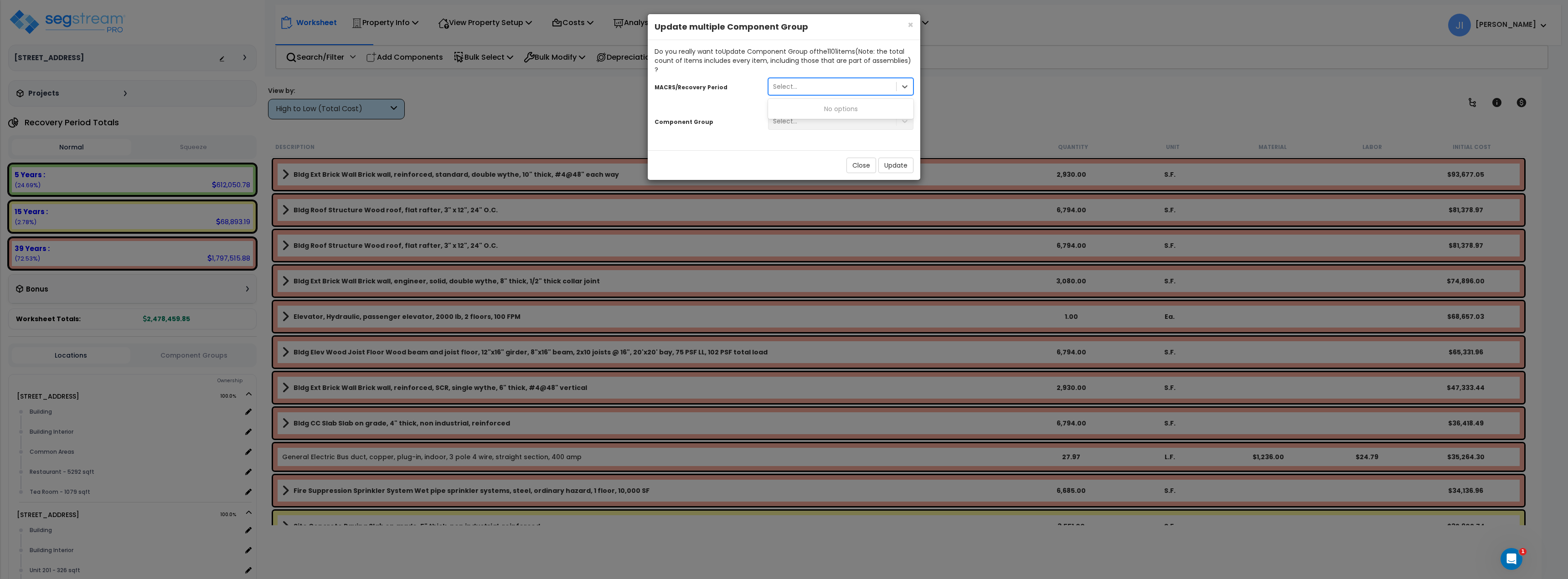
click at [820, 79] on div "Select..." at bounding box center [832, 86] width 128 height 15
click at [811, 118] on div "Select..." at bounding box center [841, 121] width 159 height 17
click at [804, 114] on div "Select..." at bounding box center [841, 121] width 159 height 17
click at [799, 85] on div "Select..." at bounding box center [840, 86] width 145 height 17
click at [840, 79] on div "Select..." at bounding box center [832, 86] width 128 height 15
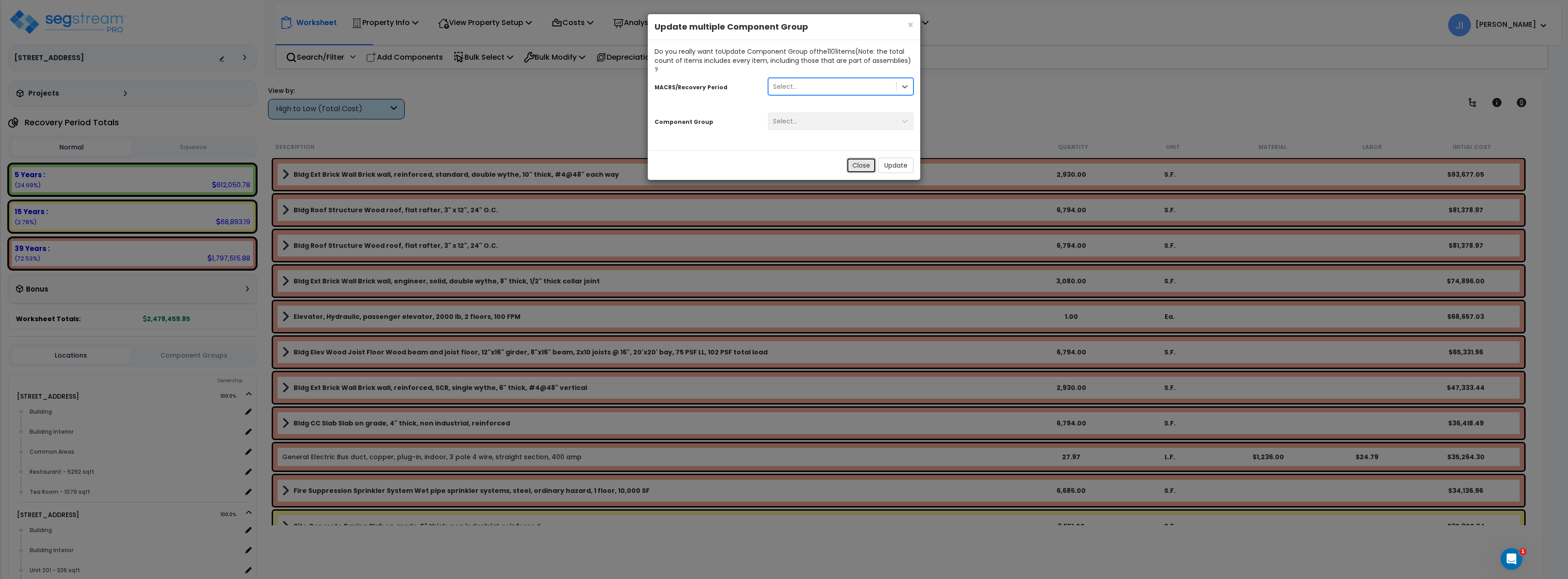
click at [860, 158] on button "Close" at bounding box center [861, 165] width 29 height 15
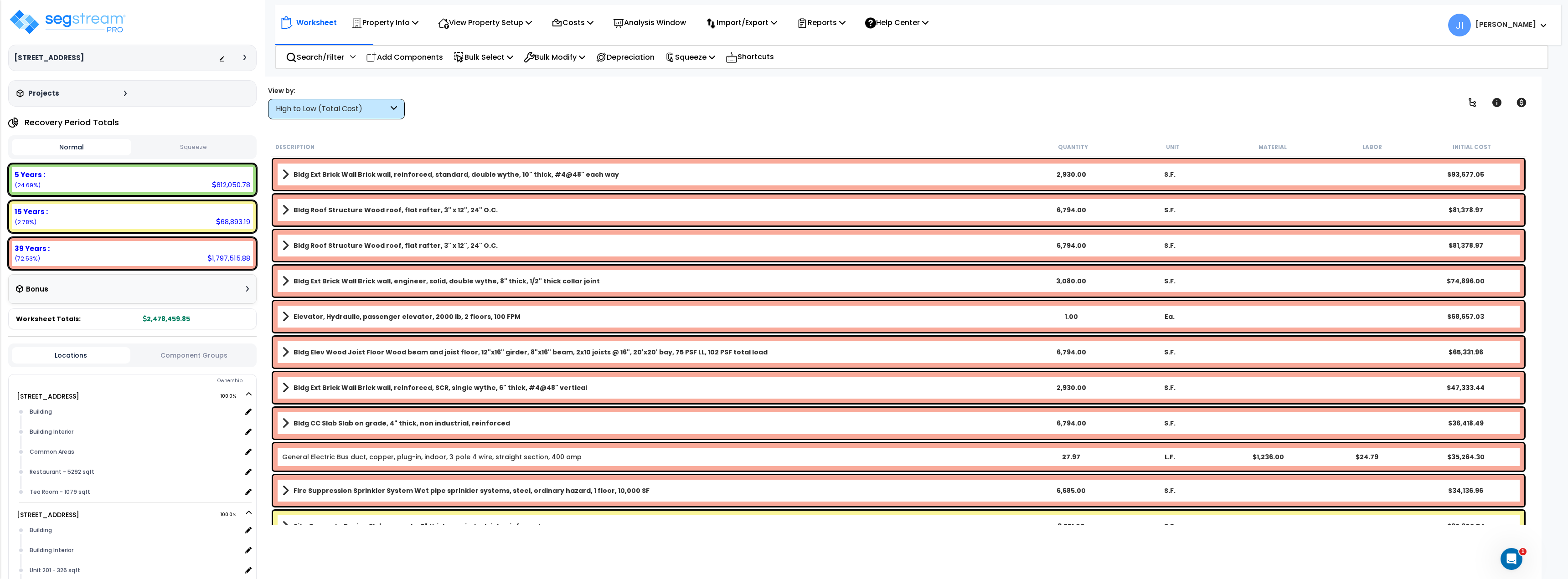
click at [651, 111] on div "View by: High to Low (Total Cost) High to Low (Total Cost)" at bounding box center [898, 102] width 1267 height 33
click at [548, 56] on p "Bulk Modify" at bounding box center [554, 57] width 62 height 12
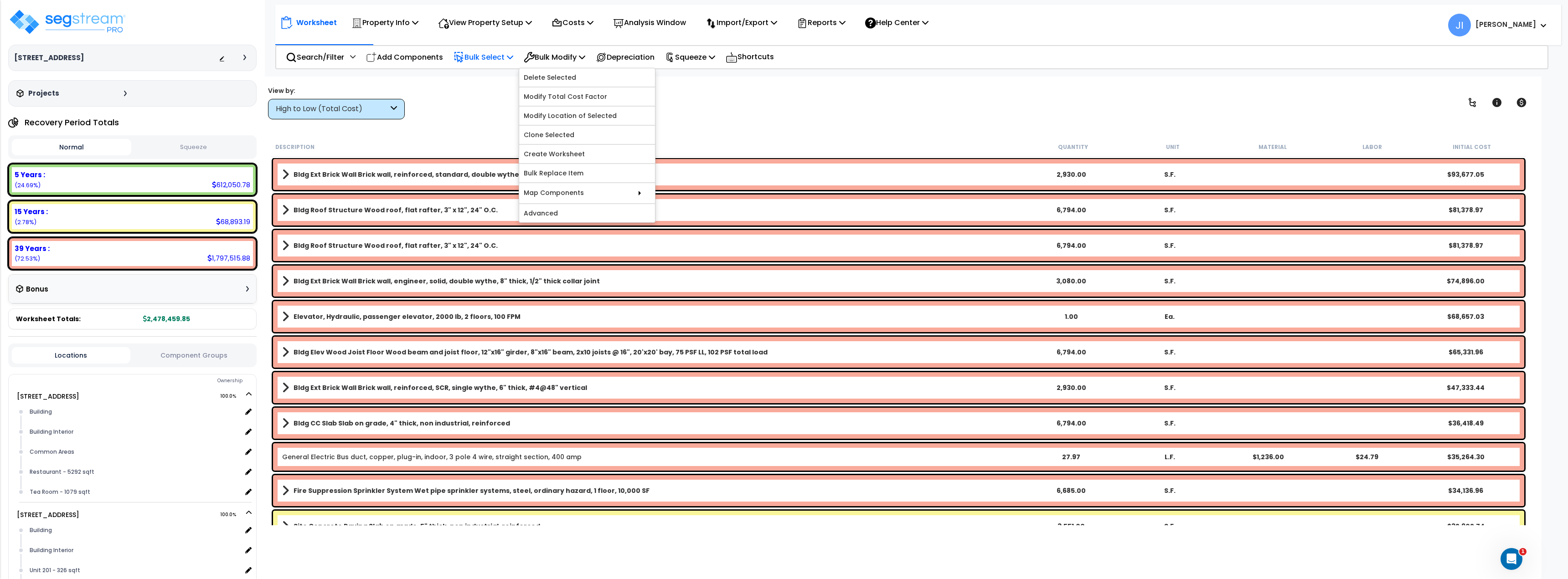
click at [473, 55] on p "Bulk Select" at bounding box center [483, 57] width 60 height 12
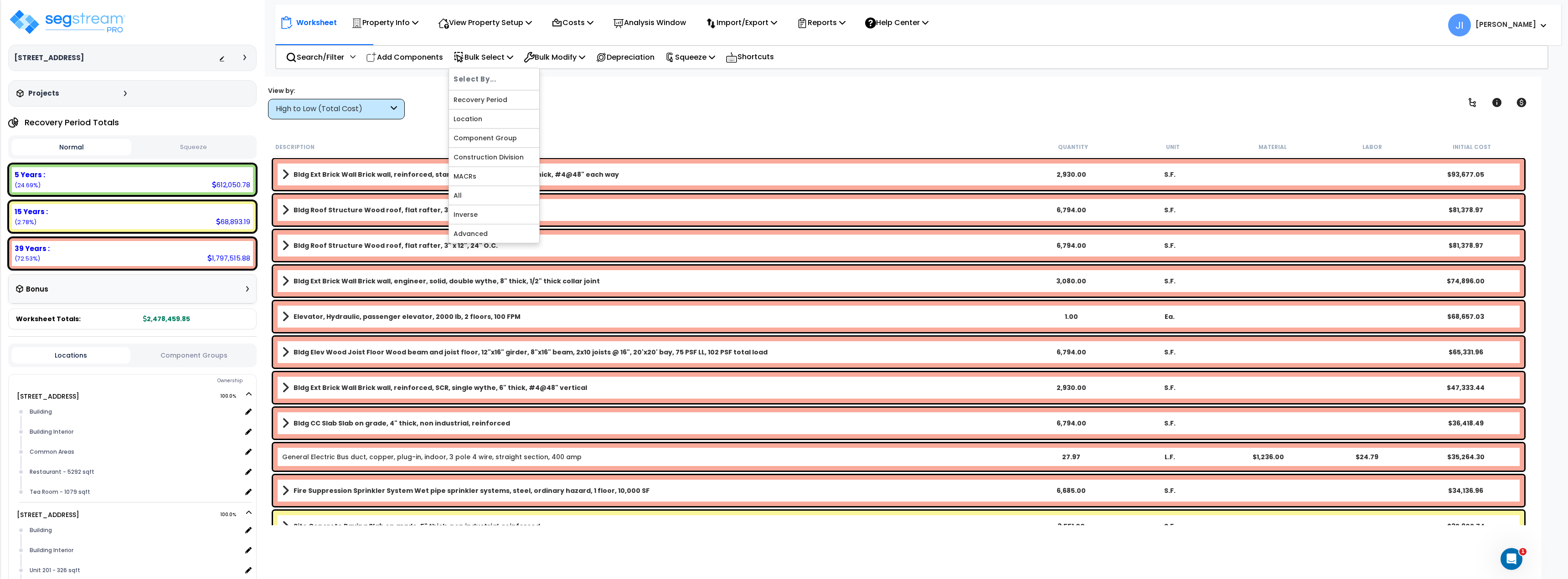
click at [578, 104] on div "View by: High to Low (Total Cost) High to Low (Total Cost)" at bounding box center [898, 102] width 1267 height 33
click at [454, 172] on b "Bldg Ext Brick Wall Brick wall, reinforced, standard, double wythe, 10" thick, …" at bounding box center [456, 175] width 325 height 9
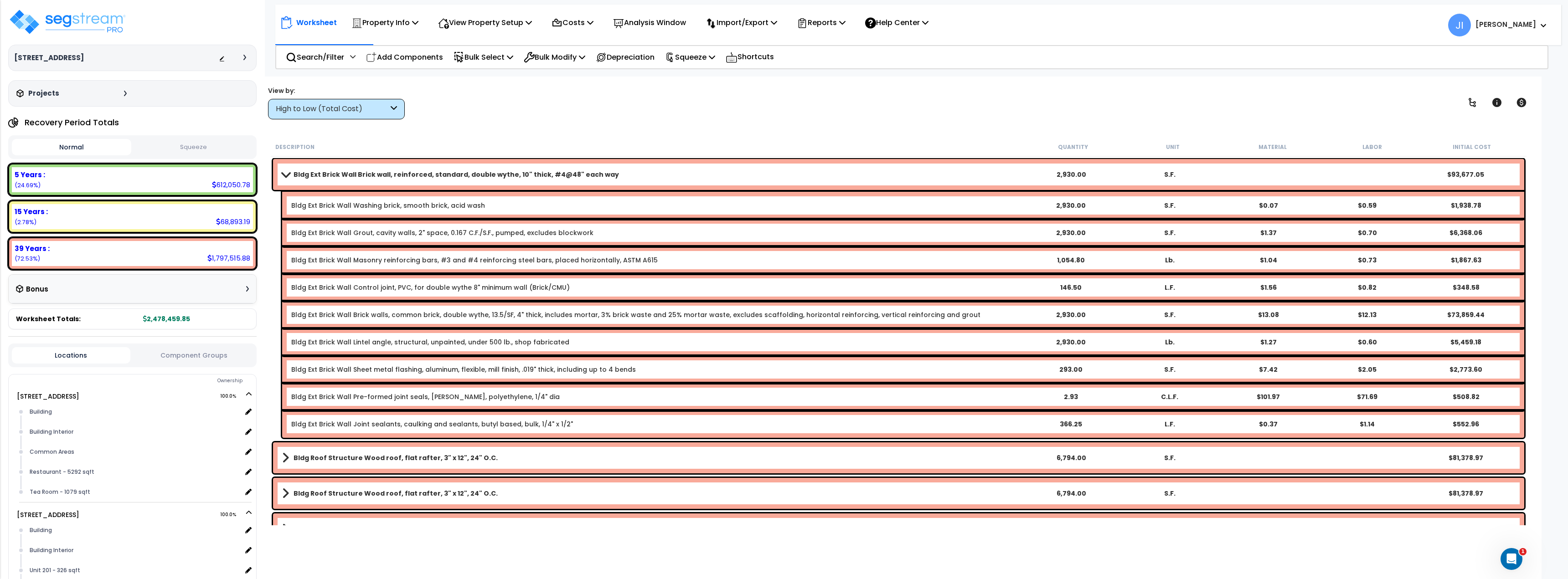
click at [443, 168] on div "Bldg Ext Brick Wall Brick wall, reinforced, standard, double wythe, 10" thick, …" at bounding box center [898, 175] width 1251 height 31
click at [413, 177] on b "Bldg Ext Brick Wall Brick wall, reinforced, standard, double wythe, 10" thick, …" at bounding box center [456, 175] width 325 height 9
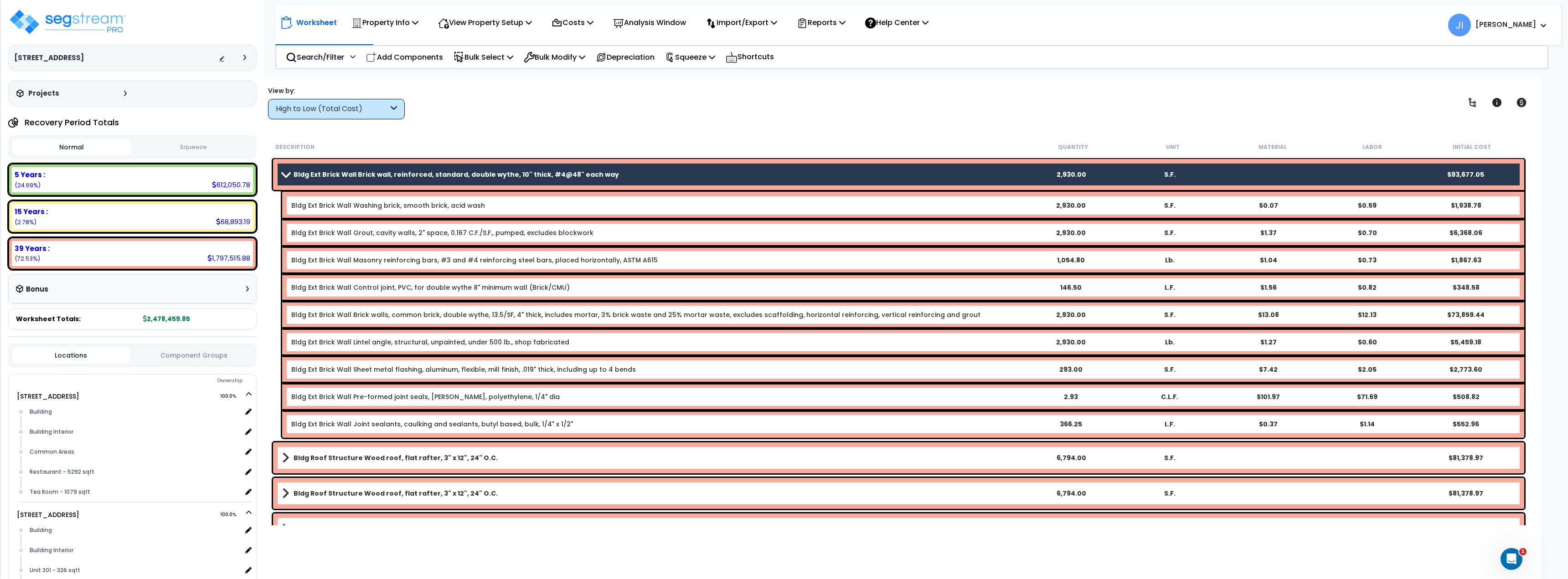
click at [293, 175] on b "Bldg Ext Brick Wall Brick wall, reinforced, standard, double wythe, 10" thick, …" at bounding box center [456, 175] width 325 height 9
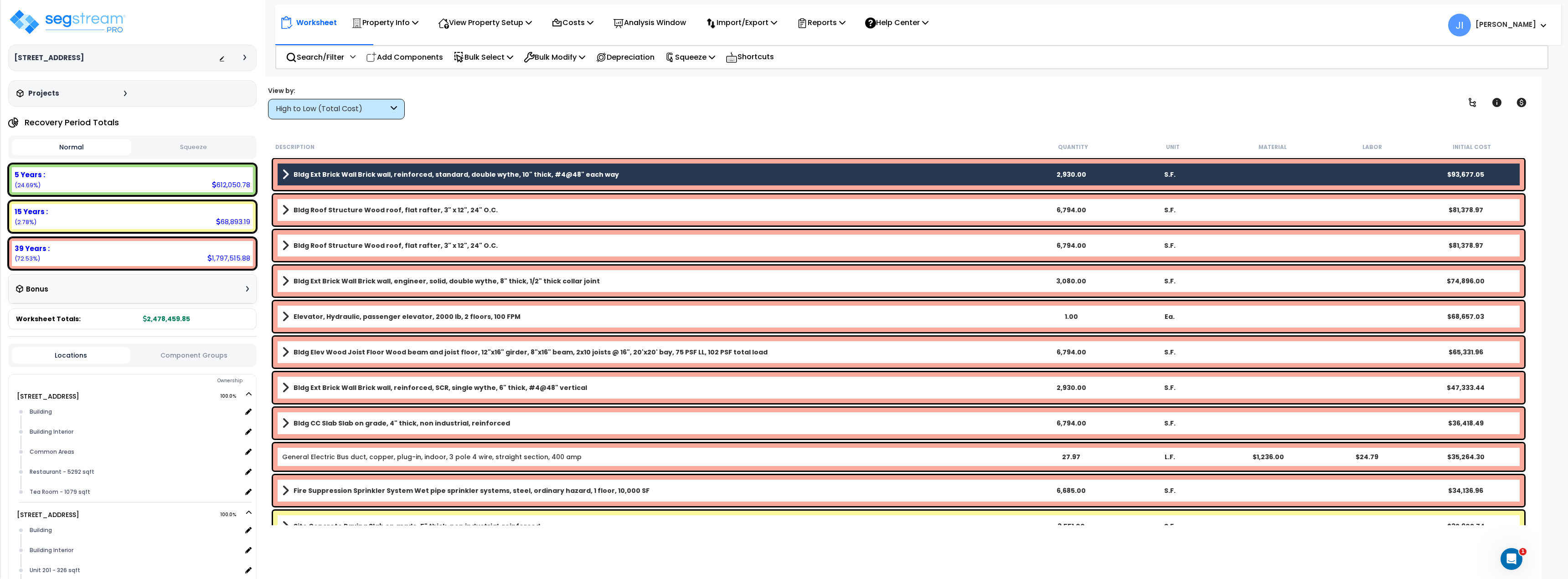
click at [378, 203] on div "Bldg Roof Structure Wood roof, flat rafter, 3" x 12", 24" O.C. 6,794.00 S.F. $8…" at bounding box center [898, 210] width 1251 height 31
click at [498, 224] on div "Bldg Roof Structure Wood roof, flat rafter, 3" x 12", 24" O.C. 6,794.00 S.F. $8…" at bounding box center [898, 210] width 1251 height 31
click at [476, 211] on b "Bldg Roof Structure Wood roof, flat rafter, 3" x 12", 24" O.C." at bounding box center [395, 210] width 204 height 9
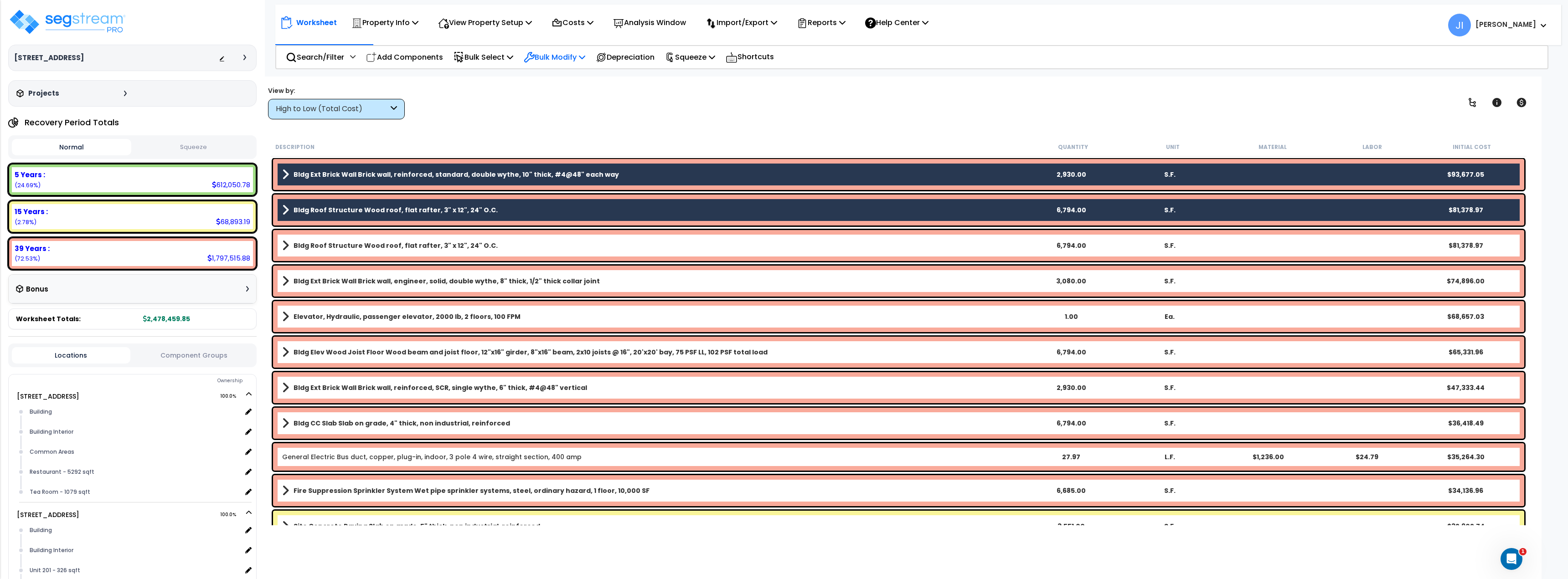
click at [549, 56] on p "Bulk Modify" at bounding box center [554, 57] width 62 height 12
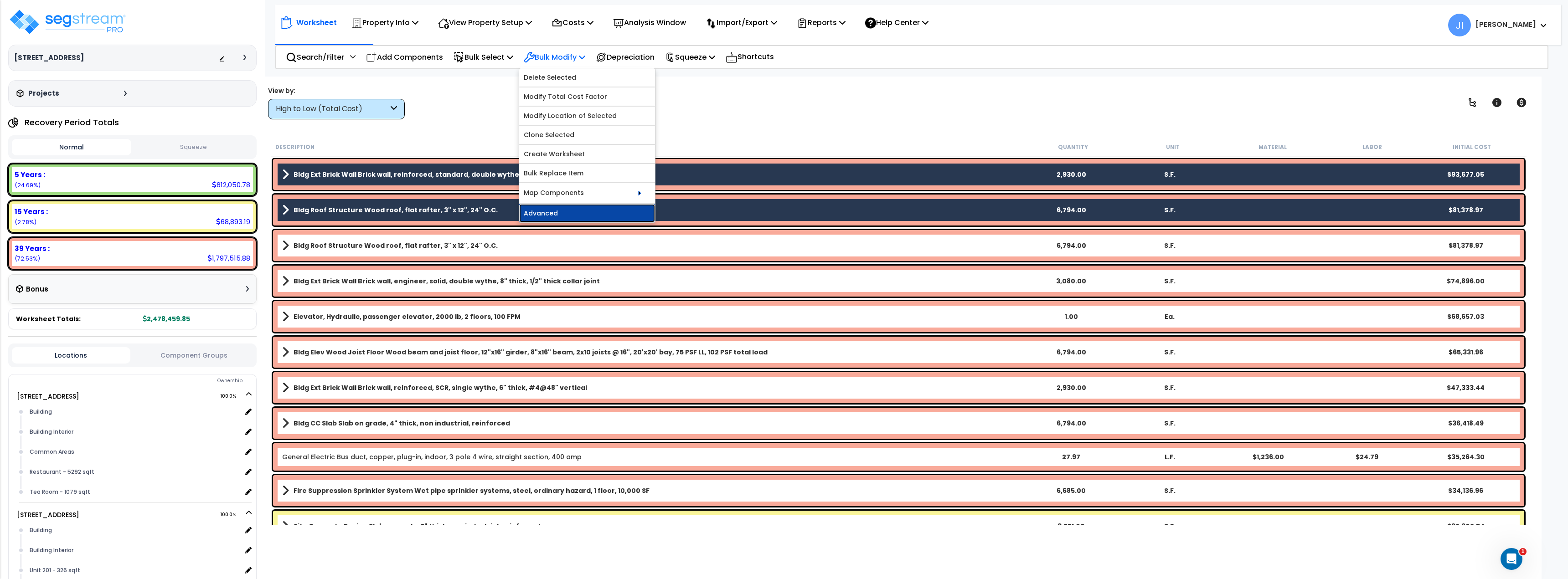
click at [556, 218] on link "Advanced" at bounding box center [586, 213] width 136 height 18
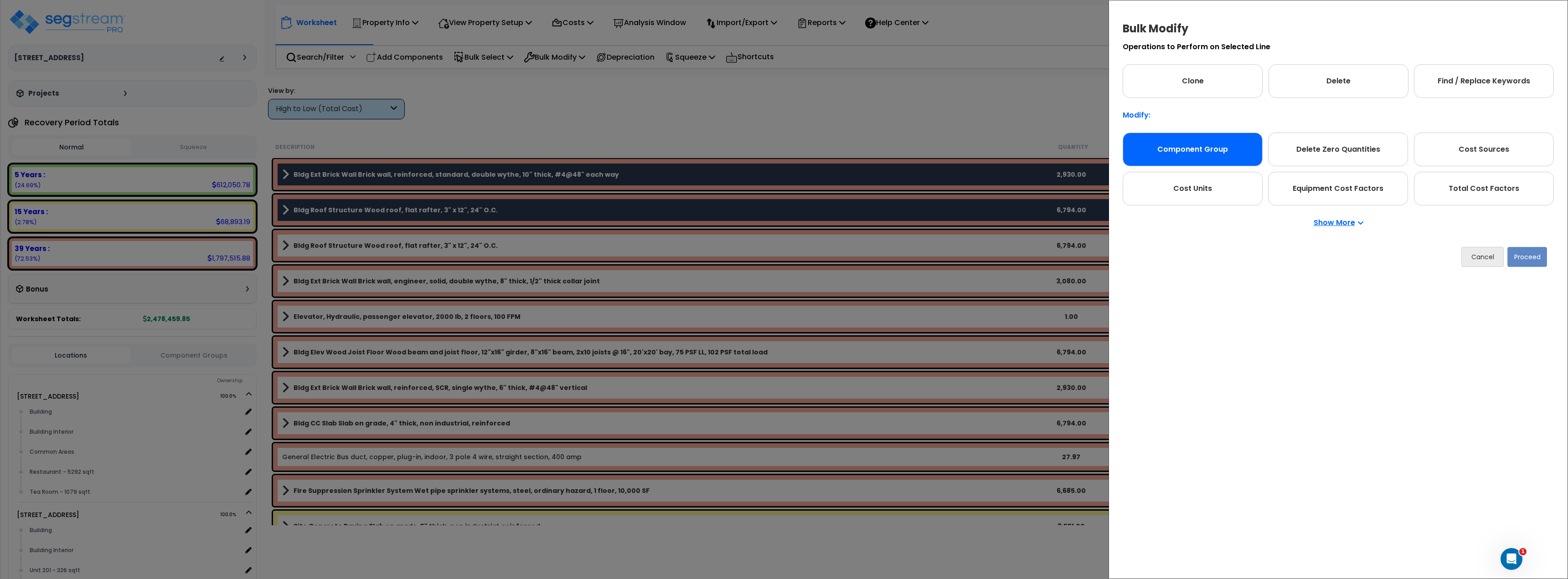
click at [1198, 159] on div "Component Group" at bounding box center [1192, 149] width 140 height 33
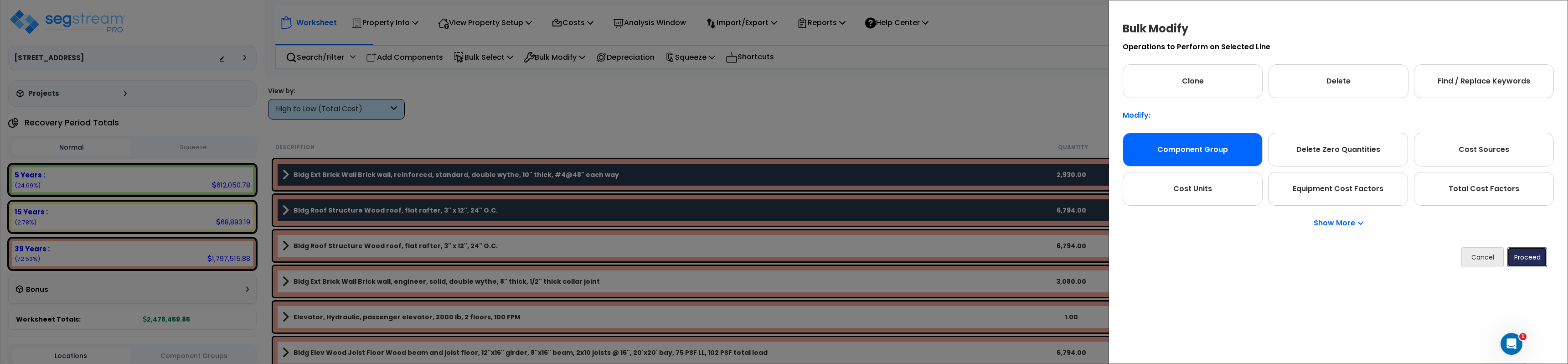
click at [1526, 256] on button "Proceed" at bounding box center [1526, 257] width 40 height 20
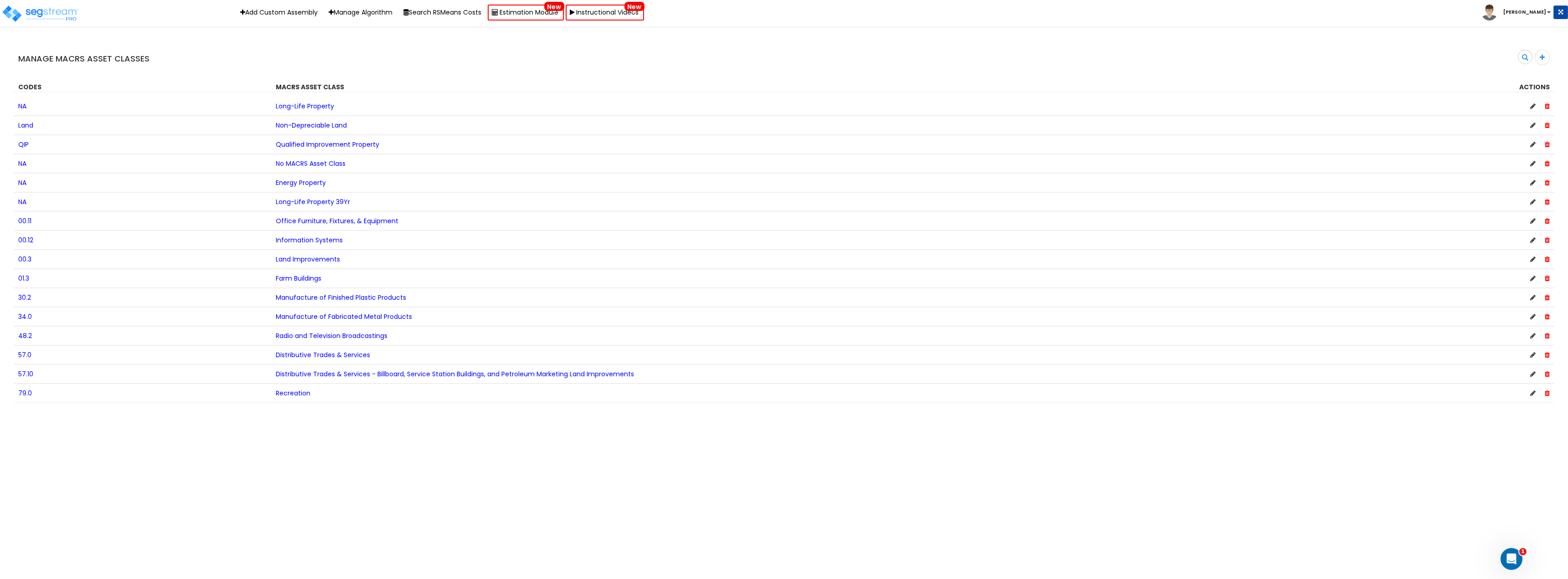
click at [293, 142] on span "Qualified Improvement Property" at bounding box center [327, 145] width 104 height 9
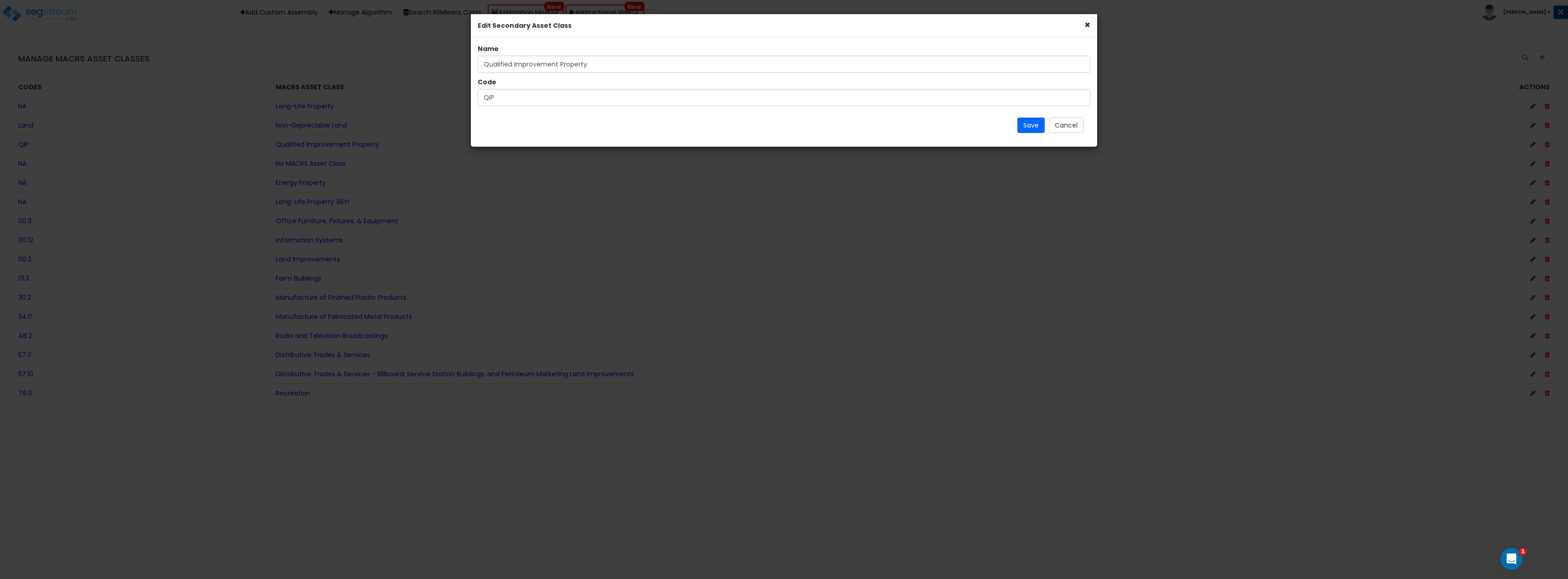
click at [1095, 131] on div "Name Qualified Improvement Property Code QIP Save Cancel" at bounding box center [783, 92] width 626 height 109
click at [1075, 129] on button "Cancel" at bounding box center [1066, 125] width 35 height 15
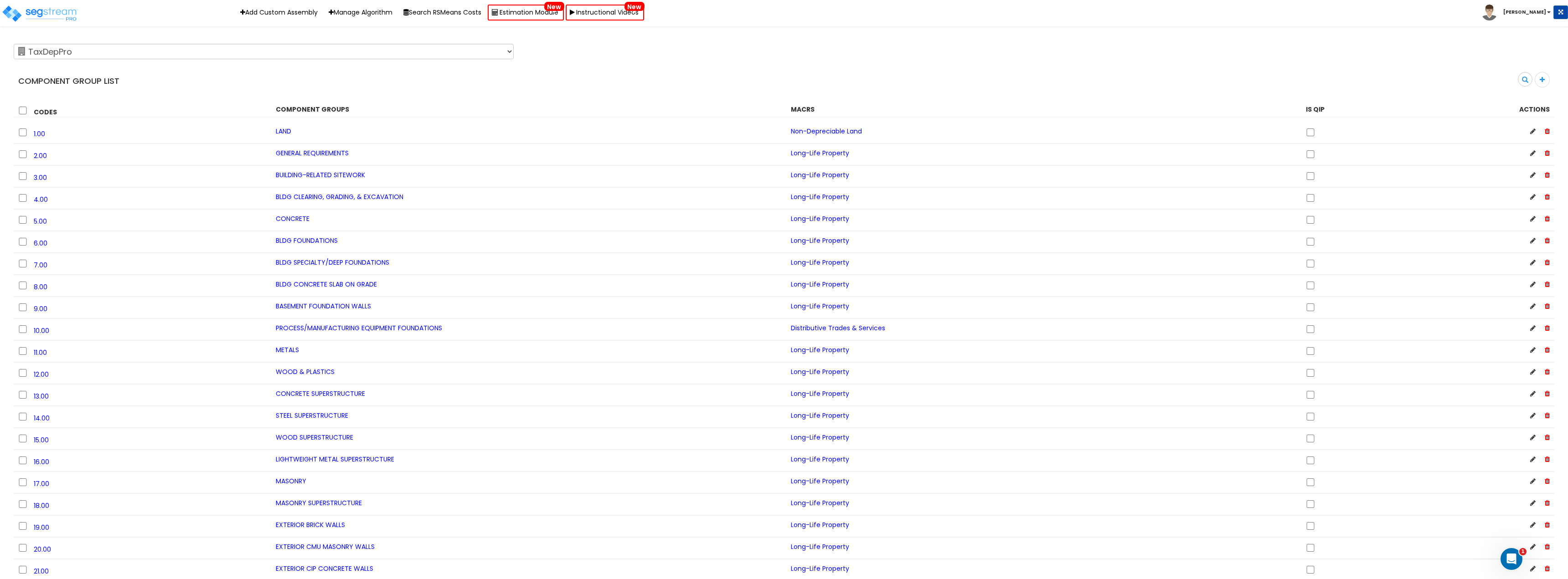
click at [604, 220] on div "CONCRETE" at bounding box center [526, 219] width 515 height 9
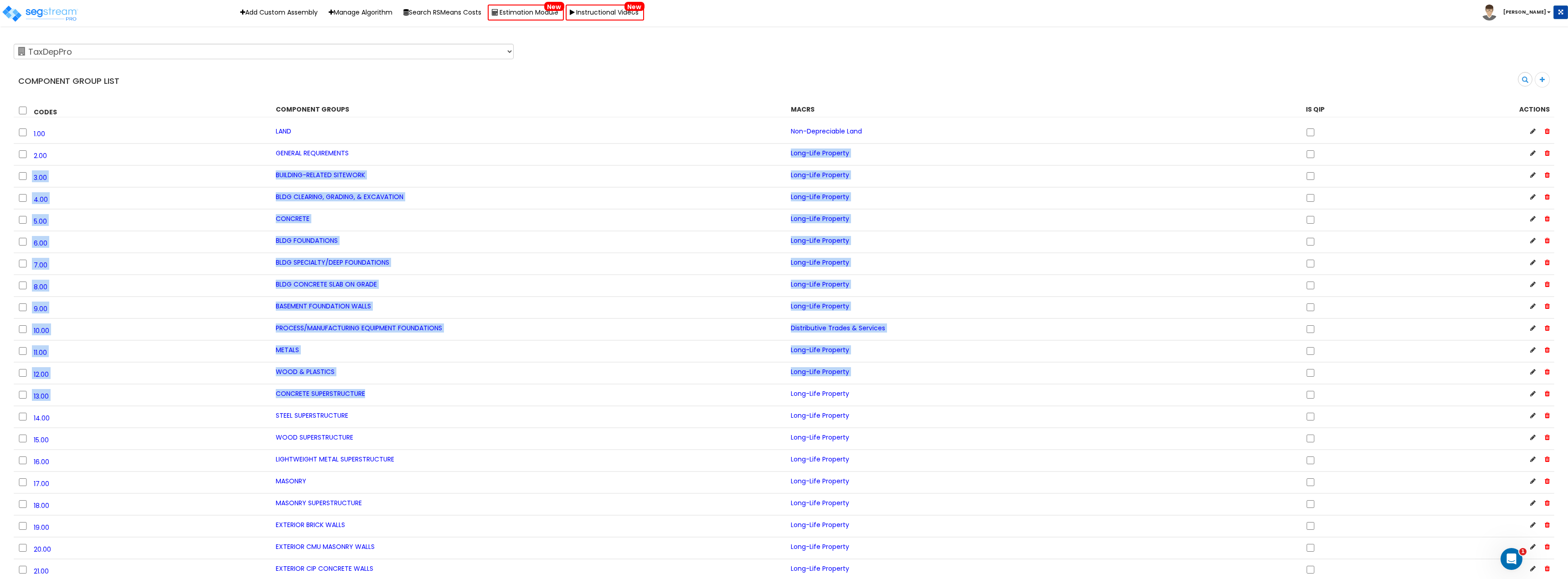
drag, startPoint x: 575, startPoint y: 143, endPoint x: 572, endPoint y: 388, distance: 245.0
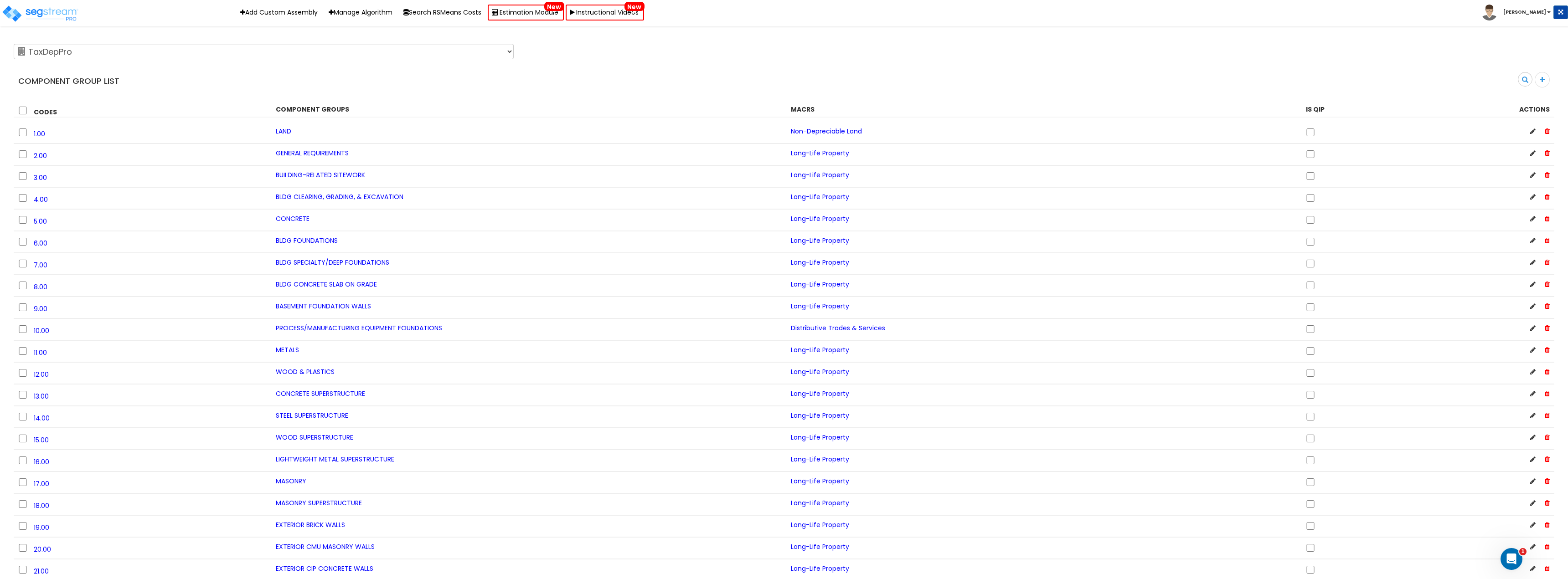
click at [554, 408] on div "14.00 STEEL SUPERSTRUCTURE Long-Life Property" at bounding box center [783, 417] width 1541 height 22
click at [589, 376] on div "WOOD & PLASTICS" at bounding box center [526, 372] width 515 height 9
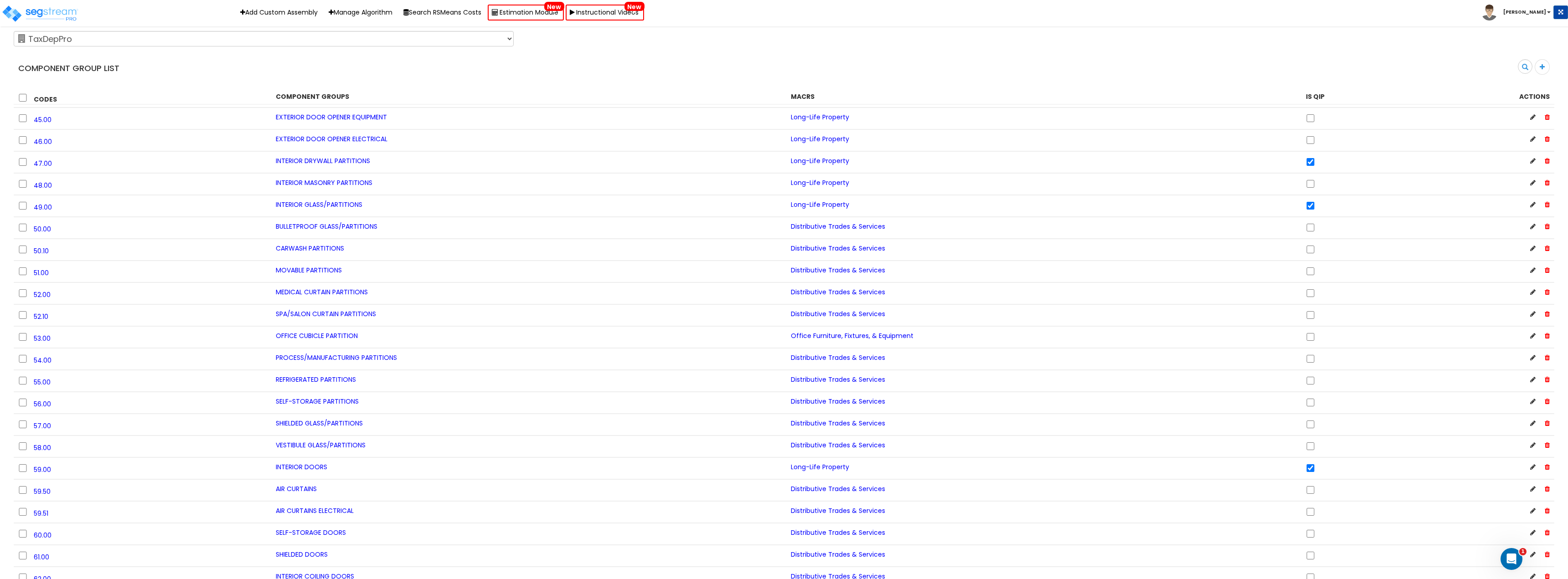
scroll to position [1094, 0]
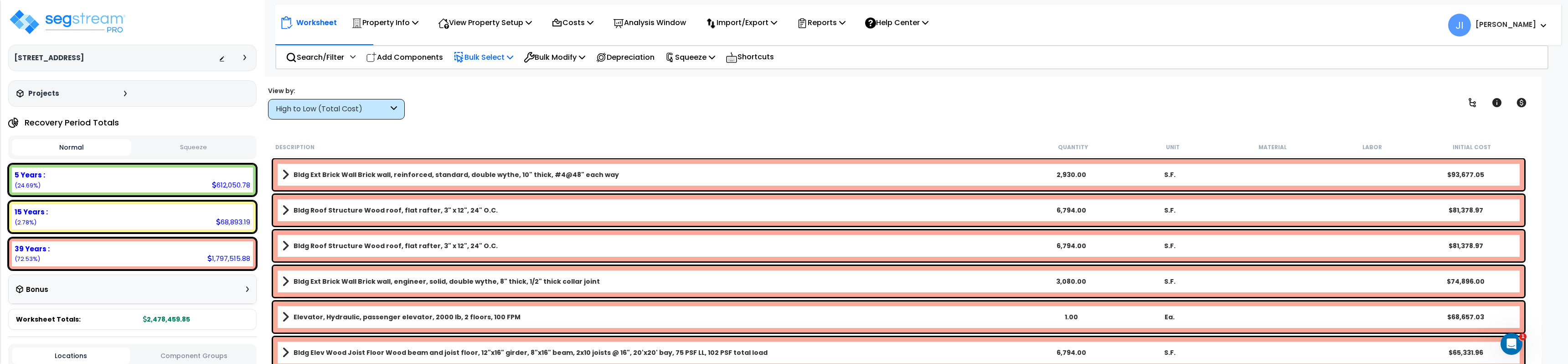
click at [489, 54] on p "Bulk Select" at bounding box center [483, 57] width 60 height 12
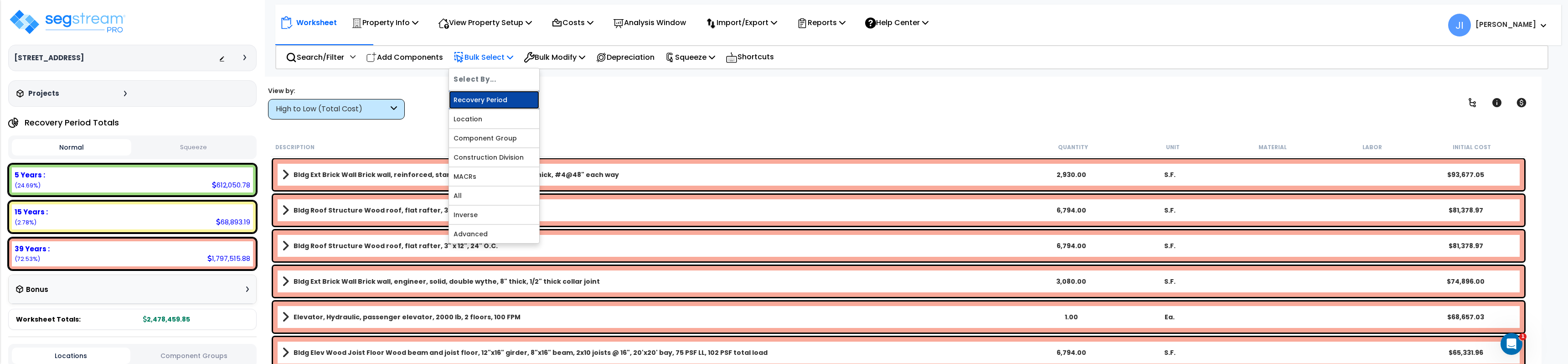
click at [495, 96] on link "Recovery Period" at bounding box center [494, 99] width 90 height 18
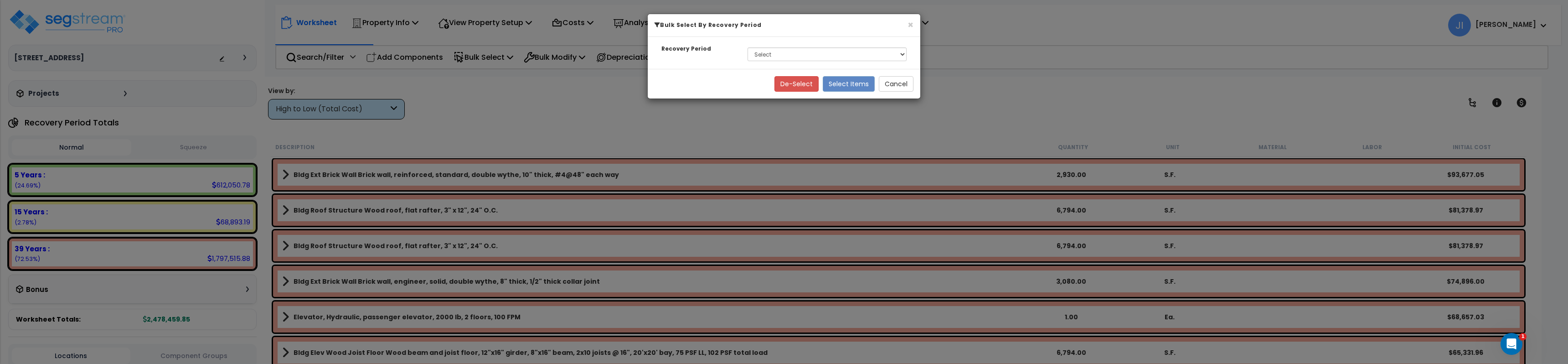
click at [794, 62] on div "Select 5 Years 15 Years 39 Years" at bounding box center [827, 54] width 173 height 21
click at [789, 60] on select "Select 5 Years 15 Years 39 Years" at bounding box center [827, 54] width 159 height 13
select select "5Y"
click at [747, 48] on select "Select 5 Years 15 Years 39 Years" at bounding box center [827, 54] width 159 height 13
click at [862, 86] on button "Select Items" at bounding box center [849, 84] width 52 height 15
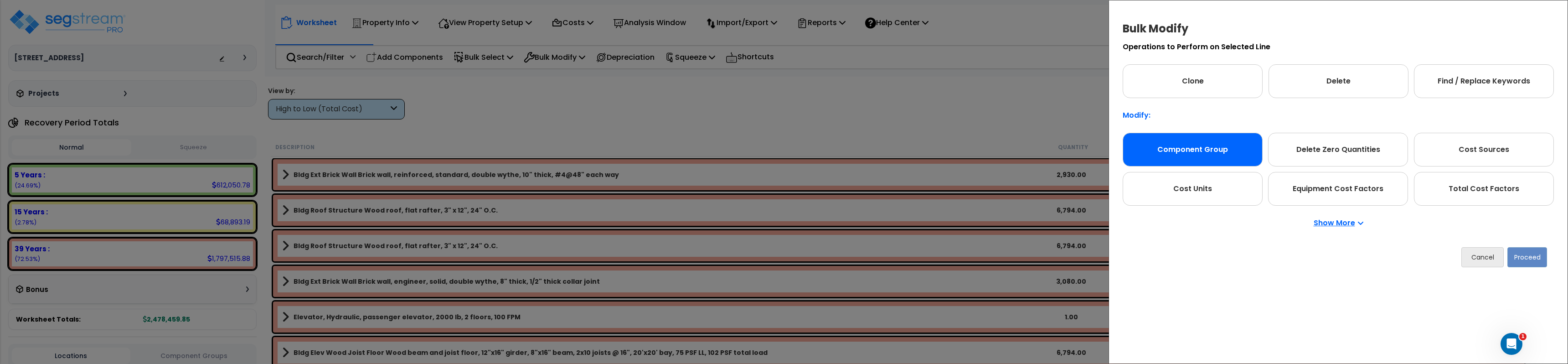
click at [1174, 137] on div "Component Group" at bounding box center [1192, 149] width 140 height 34
click at [1535, 259] on button "Proceed" at bounding box center [1526, 257] width 40 height 20
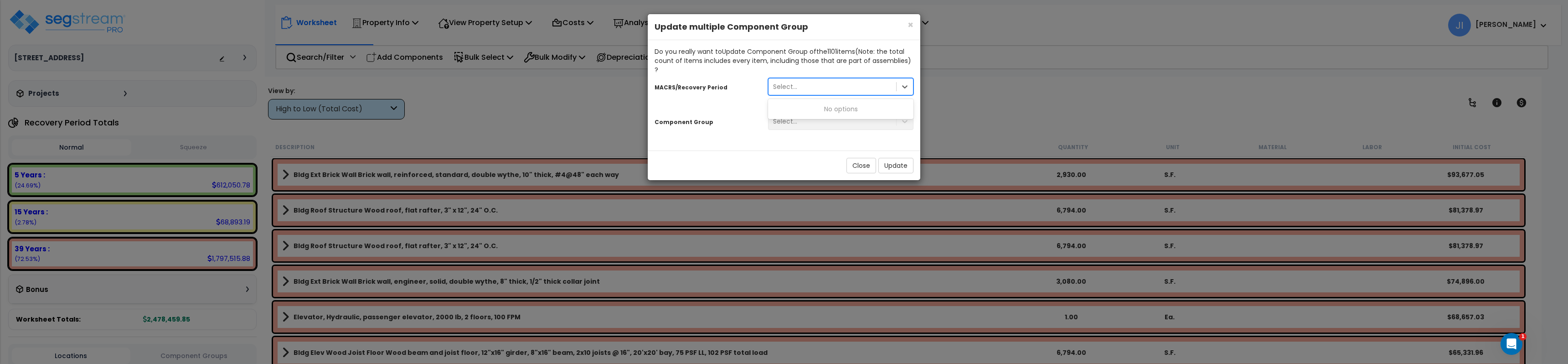
click at [806, 79] on div "Select..." at bounding box center [832, 86] width 128 height 15
click at [742, 99] on div "MACRS/Recovery Period 0 results available. Use Up and Down to choose options, p…" at bounding box center [784, 105] width 259 height 62
click at [815, 64] on div "Do you really want to Update Component Group of the 1101 item s (Note: the tota…" at bounding box center [784, 60] width 259 height 27
click at [809, 88] on div "Select..." at bounding box center [841, 89] width 159 height 26
click at [831, 83] on div "Select..." at bounding box center [840, 86] width 145 height 17
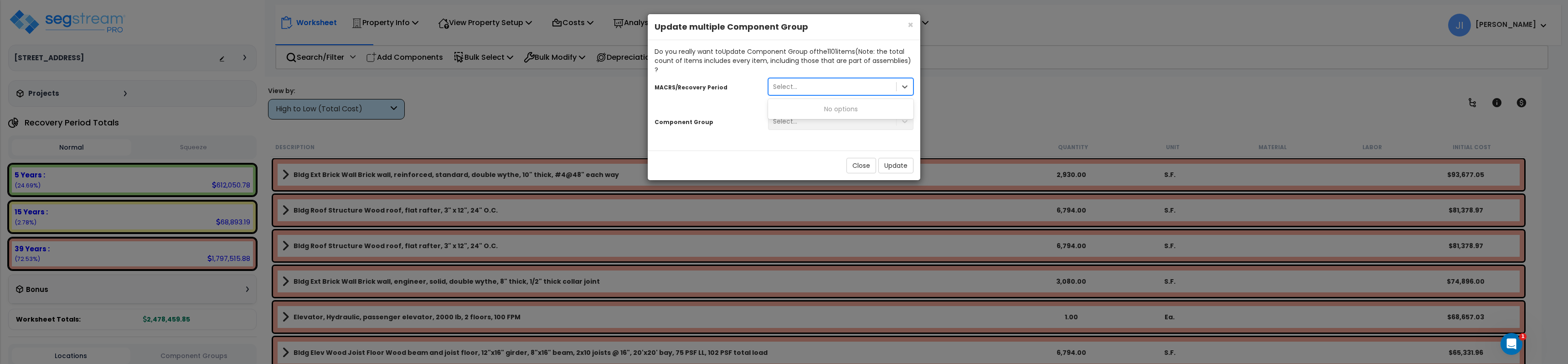
click at [824, 79] on div "Select..." at bounding box center [832, 86] width 128 height 15
click at [813, 79] on div "Select..." at bounding box center [832, 86] width 128 height 15
click at [867, 158] on button "Close" at bounding box center [861, 166] width 29 height 15
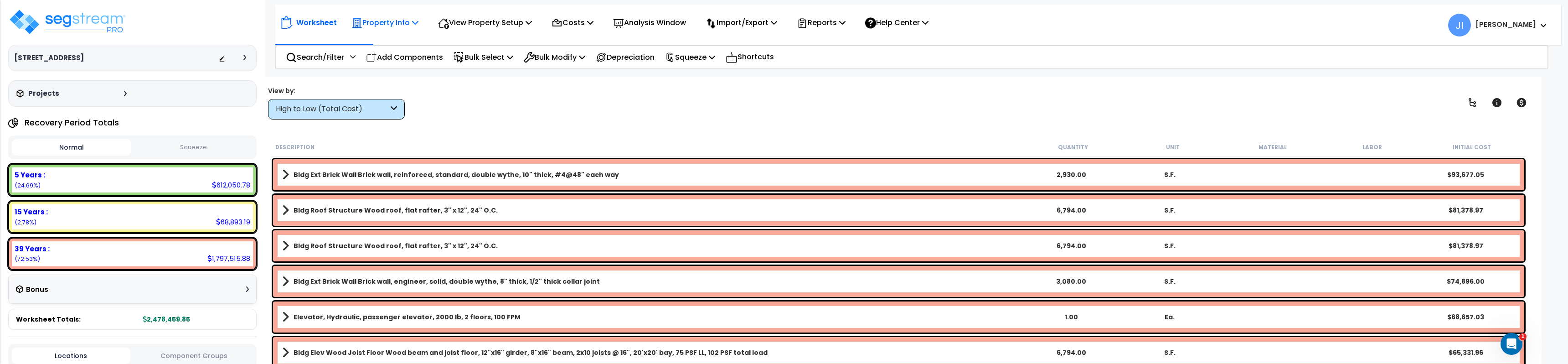
click at [395, 15] on div "Property Info" at bounding box center [385, 23] width 67 height 21
click at [820, 27] on p "Reports" at bounding box center [821, 23] width 49 height 12
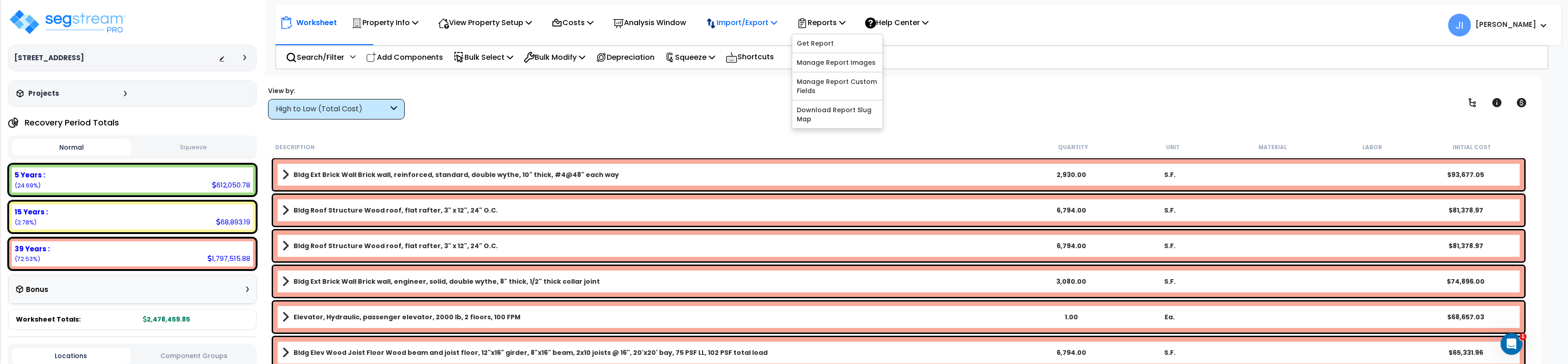
click at [767, 29] on p "Import/Export" at bounding box center [741, 23] width 72 height 12
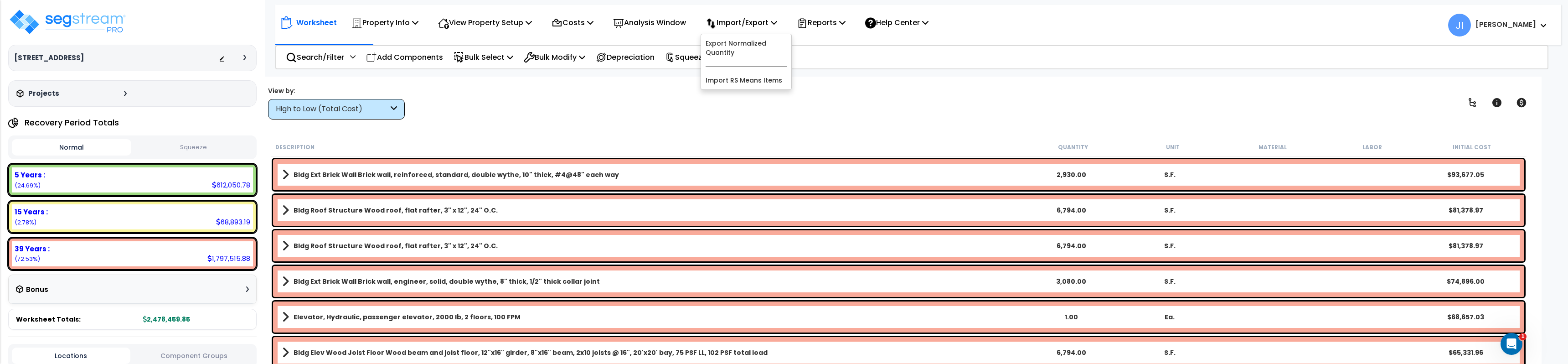
click at [701, 25] on div "Worksheet Property Info Property Setup Add Property Unit Template property Clon…" at bounding box center [607, 23] width 653 height 21
click at [573, 15] on div "Costs" at bounding box center [572, 23] width 42 height 21
click at [568, 17] on p "Costs" at bounding box center [572, 23] width 42 height 12
click at [759, 20] on p "Import/Export" at bounding box center [741, 23] width 72 height 12
click at [753, 20] on p "Import/Export" at bounding box center [741, 23] width 72 height 12
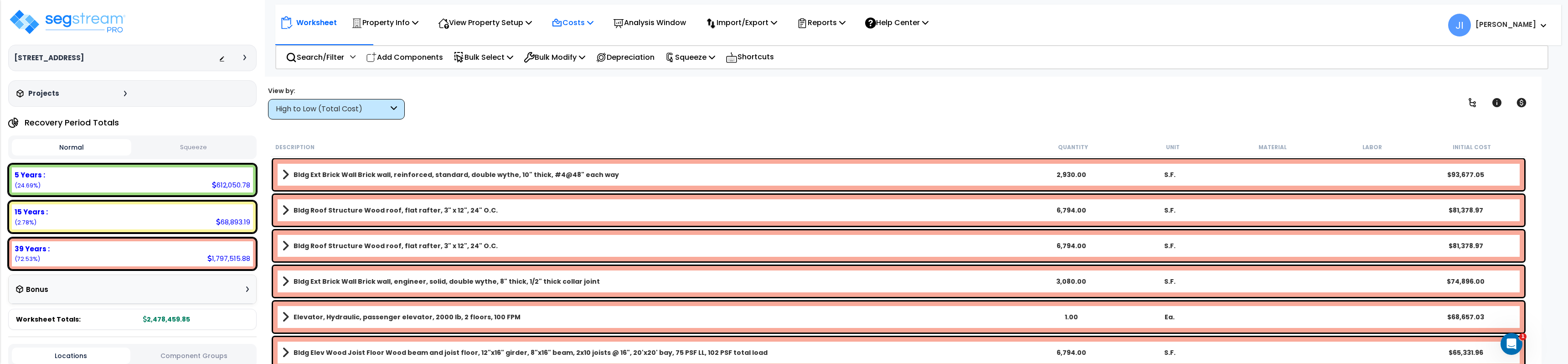
click at [584, 17] on p "Costs" at bounding box center [572, 23] width 42 height 12
drag, startPoint x: 529, startPoint y: 26, endPoint x: 520, endPoint y: 28, distance: 9.2
click at [529, 27] on p "View Property Setup" at bounding box center [485, 23] width 94 height 12
click at [390, 23] on p "Property Info" at bounding box center [385, 23] width 67 height 12
click at [544, 112] on div "View by: High to Low (Total Cost) High to Low (Total Cost)" at bounding box center [898, 103] width 1267 height 34
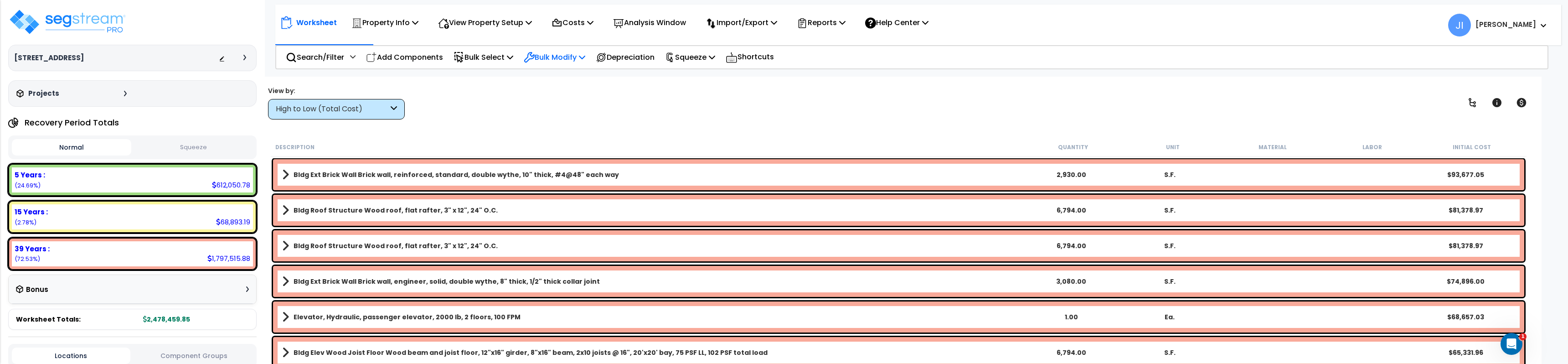
click at [563, 56] on p "Bulk Modify" at bounding box center [554, 57] width 62 height 12
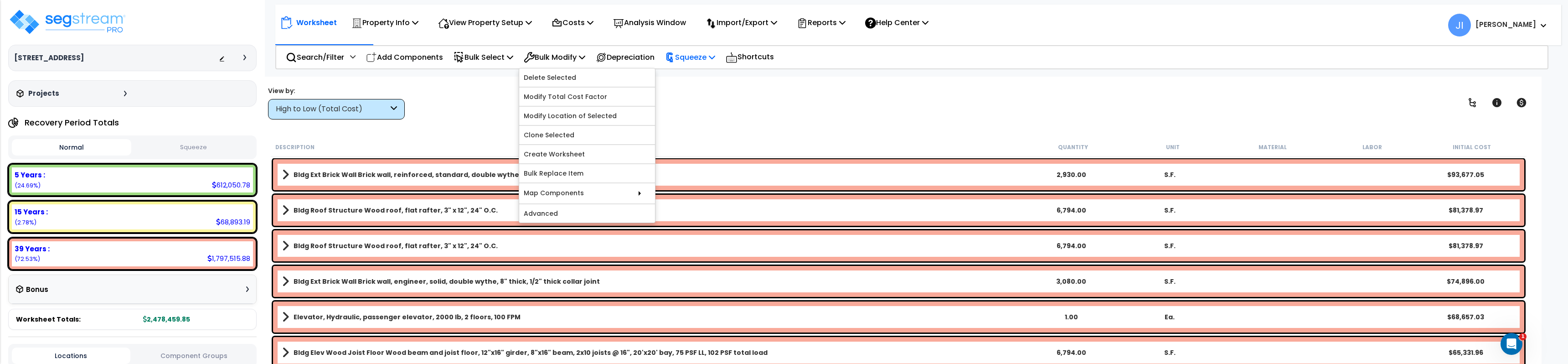
click at [715, 58] on p "Squeeze" at bounding box center [690, 57] width 50 height 12
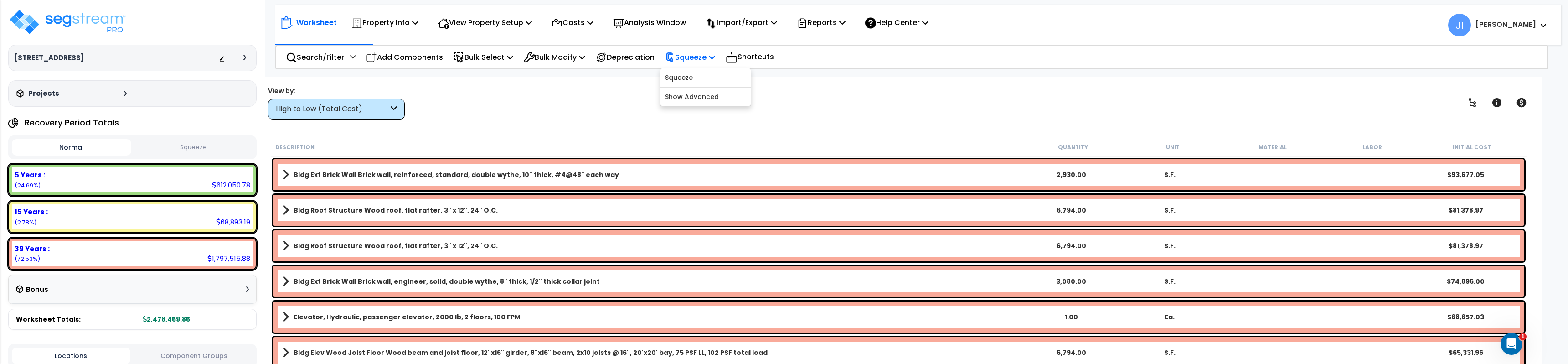
click at [713, 58] on p "Squeeze" at bounding box center [690, 57] width 50 height 12
click at [838, 127] on div "Worksheet Property Info Property Setup Add Property Unit Template property Clon…" at bounding box center [898, 258] width 1285 height 364
click at [929, 26] on p "Help Center" at bounding box center [896, 23] width 64 height 12
click at [929, 28] on p "Help Center" at bounding box center [896, 23] width 64 height 12
click at [393, 28] on p "Property Info" at bounding box center [385, 23] width 67 height 12
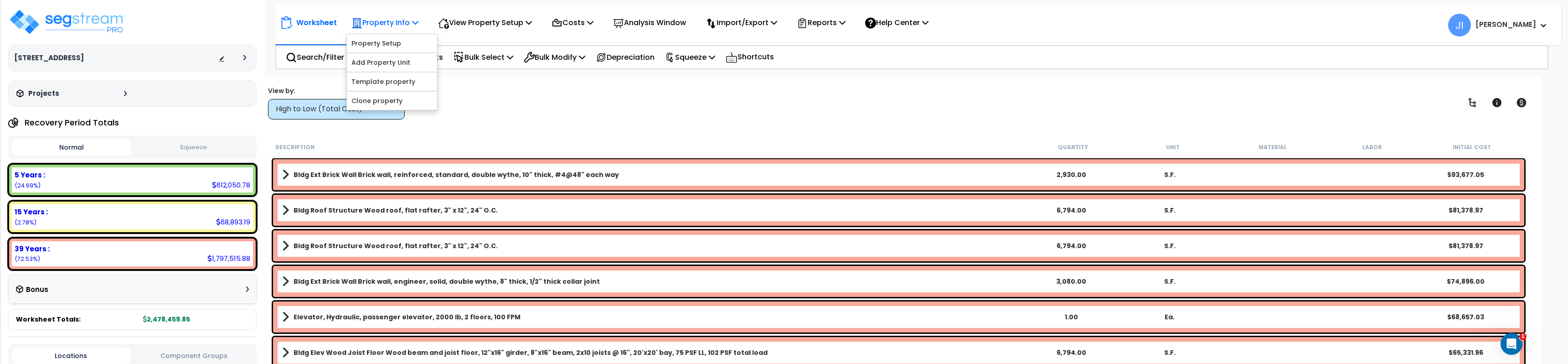
click at [404, 21] on p "Property Info" at bounding box center [385, 23] width 67 height 12
click at [512, 19] on p "View Property Setup" at bounding box center [485, 23] width 94 height 12
click at [593, 32] on div "Costs" at bounding box center [572, 23] width 42 height 21
click at [653, 32] on div "Analysis Window" at bounding box center [649, 23] width 73 height 21
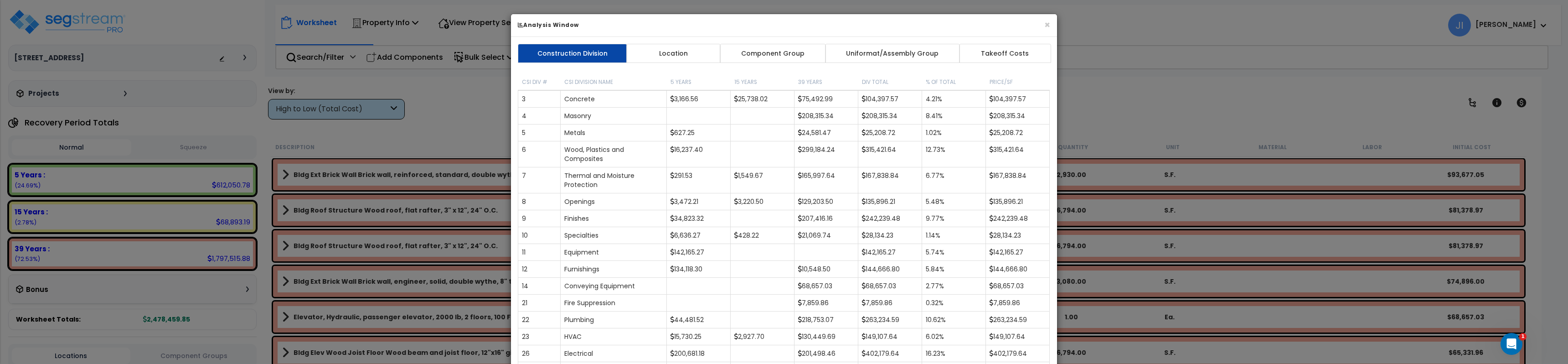
click at [1128, 88] on div "× Analysis Window Construction Division Location Component Group Uniformat/Asse…" at bounding box center [784, 182] width 1568 height 364
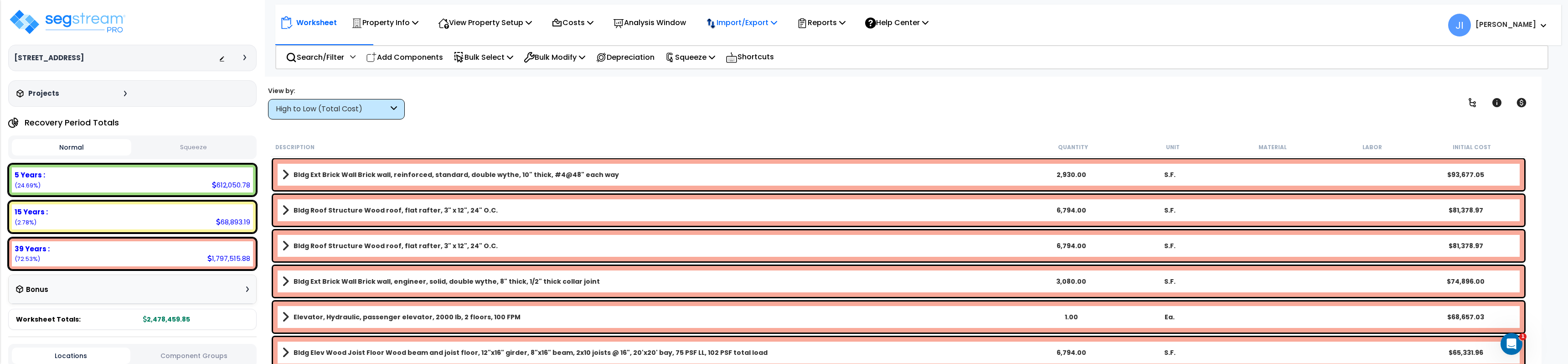
click at [773, 29] on p "Import/Export" at bounding box center [741, 23] width 72 height 12
click at [836, 20] on p "Reports" at bounding box center [821, 23] width 49 height 12
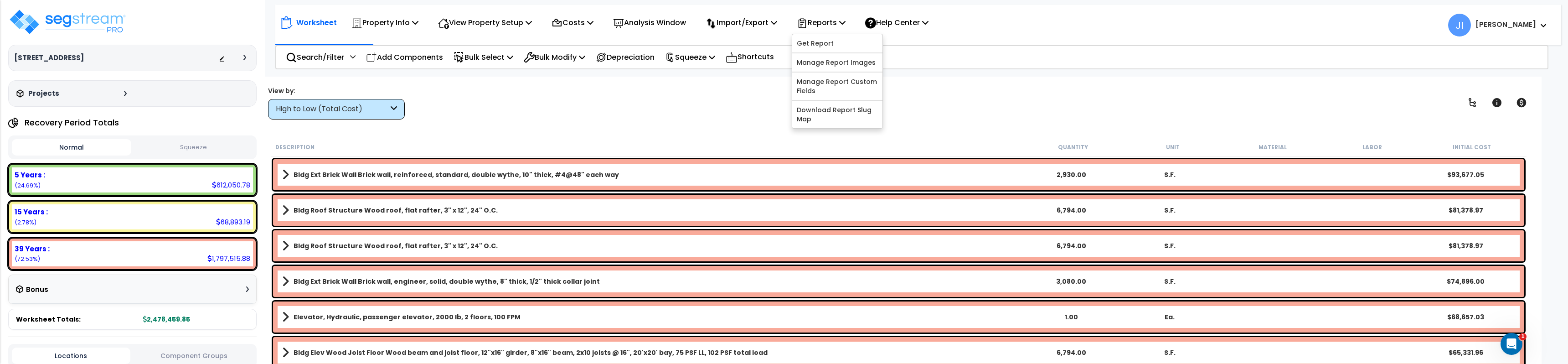
click at [1044, 129] on div "Worksheet Property Info Property Setup Add Property Unit Template property Clon…" at bounding box center [898, 258] width 1285 height 364
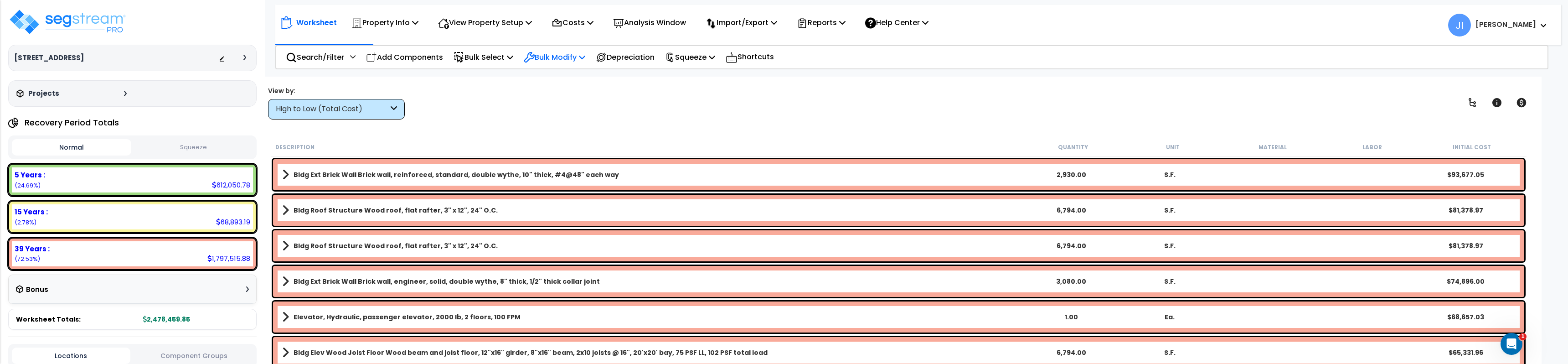
click at [578, 62] on p "Bulk Modify" at bounding box center [554, 57] width 62 height 12
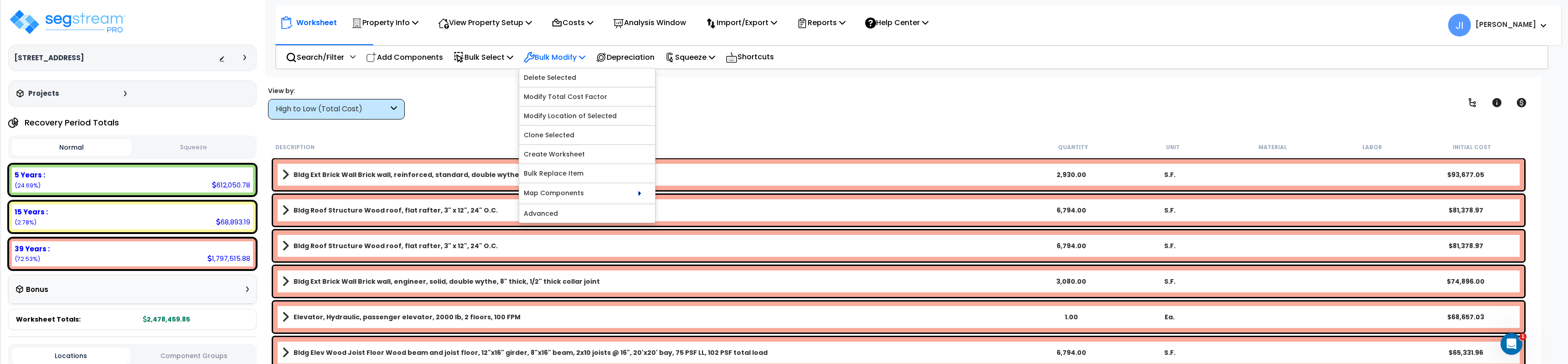
click at [572, 60] on p "Bulk Modify" at bounding box center [554, 57] width 62 height 12
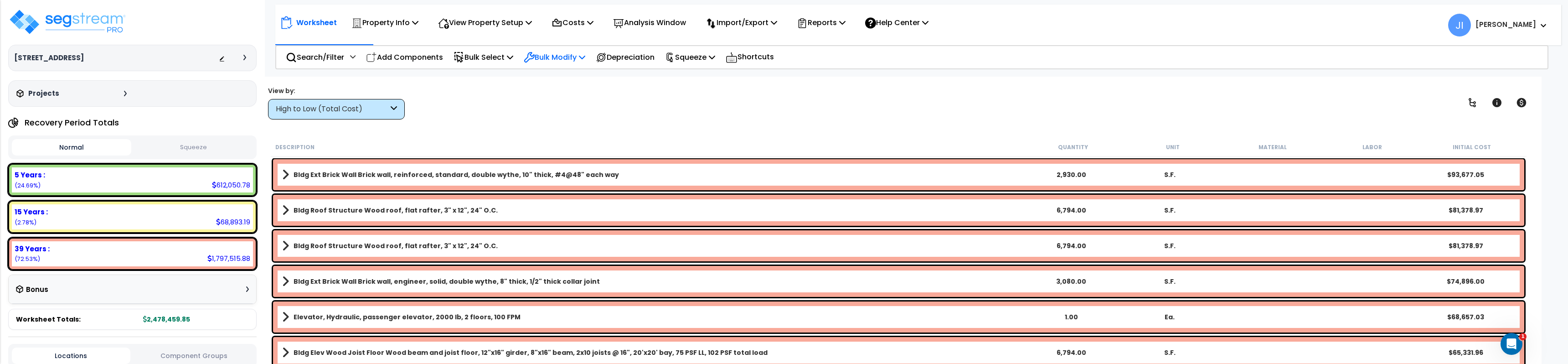
click at [572, 60] on p "Bulk Modify" at bounding box center [554, 57] width 62 height 12
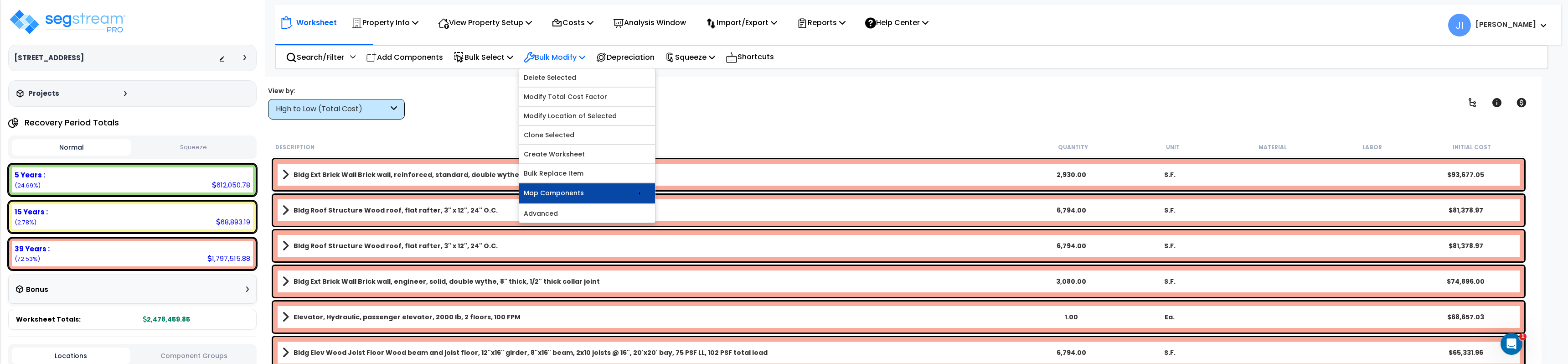
click at [580, 192] on link "Map Components" at bounding box center [586, 194] width 136 height 20
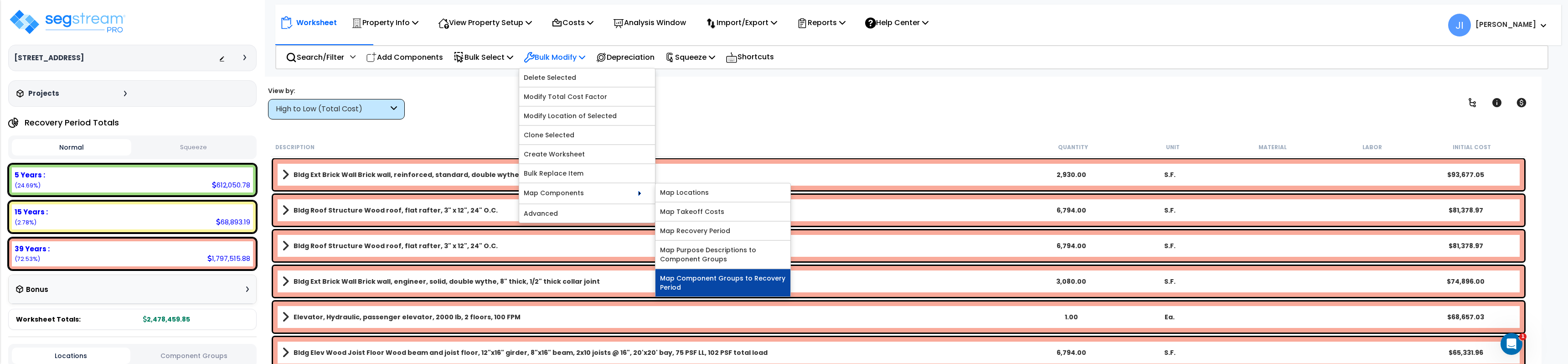
click at [736, 292] on link "Map Component Groups to Recovery Period" at bounding box center [722, 283] width 135 height 27
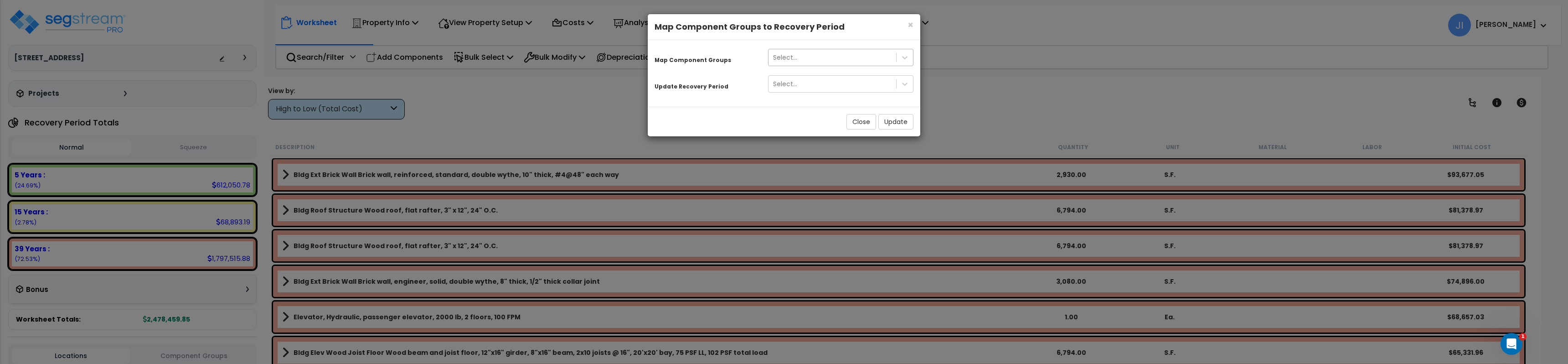
click at [809, 63] on div "Select..." at bounding box center [832, 58] width 128 height 15
click at [712, 127] on div "Close Update" at bounding box center [783, 121] width 272 height 29
click at [832, 64] on div "Select..." at bounding box center [832, 58] width 128 height 15
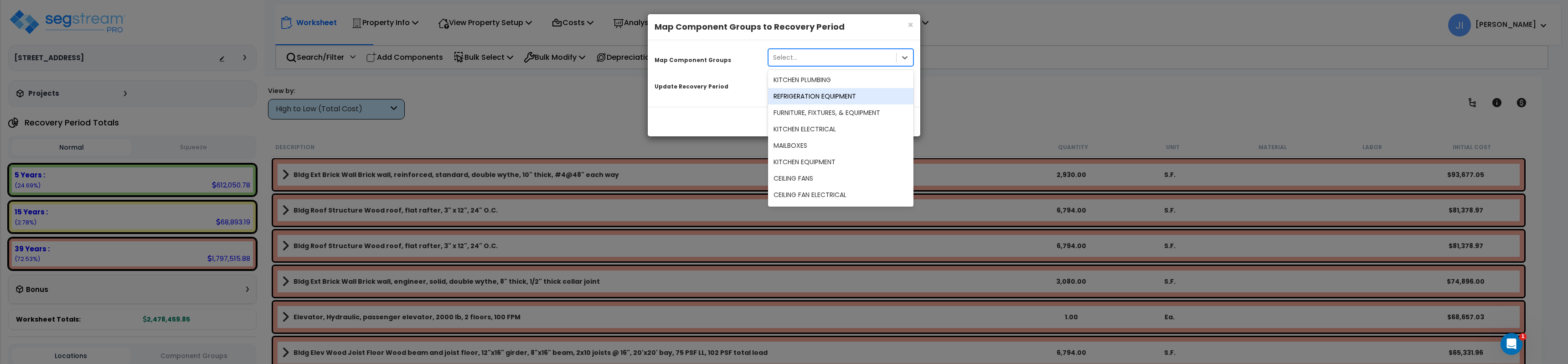
click at [840, 94] on div "REFRIGERATION EQUIPMENT" at bounding box center [840, 96] width 145 height 17
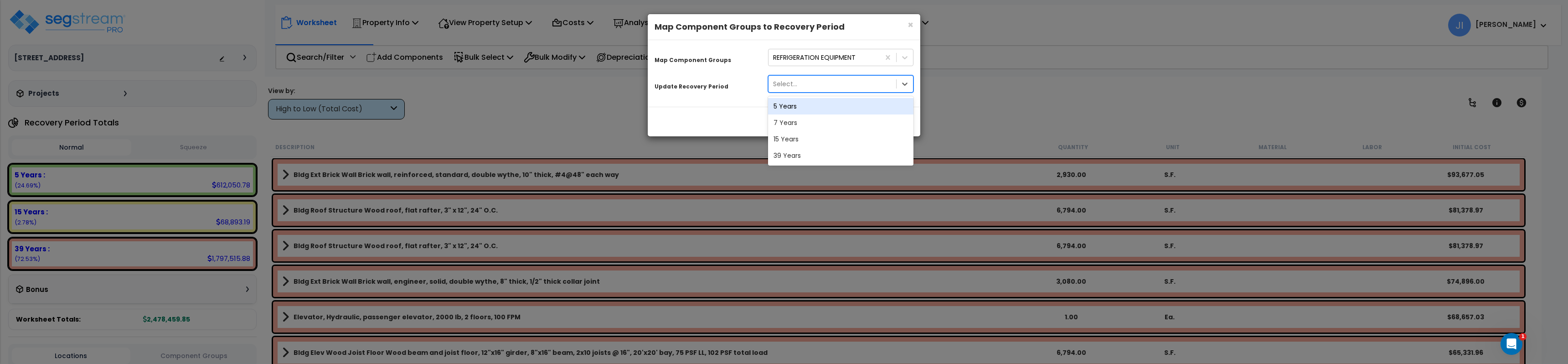
click at [847, 85] on div "Select..." at bounding box center [832, 84] width 128 height 15
click at [717, 140] on div "× Close Map Component Groups to Recovery Period Map Component Groups REFRIGERAT…" at bounding box center [784, 182] width 1568 height 364
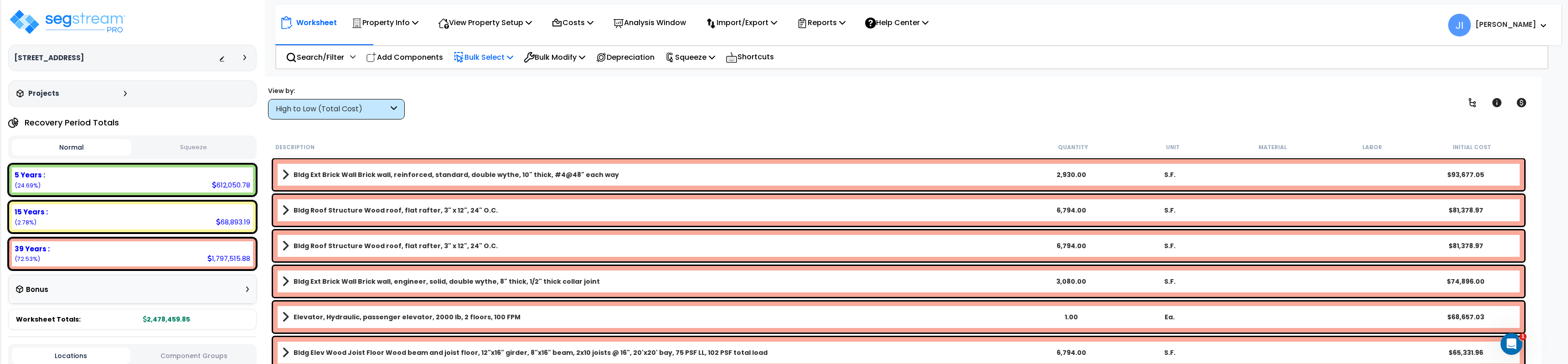
click at [500, 58] on p "Bulk Select" at bounding box center [483, 57] width 60 height 12
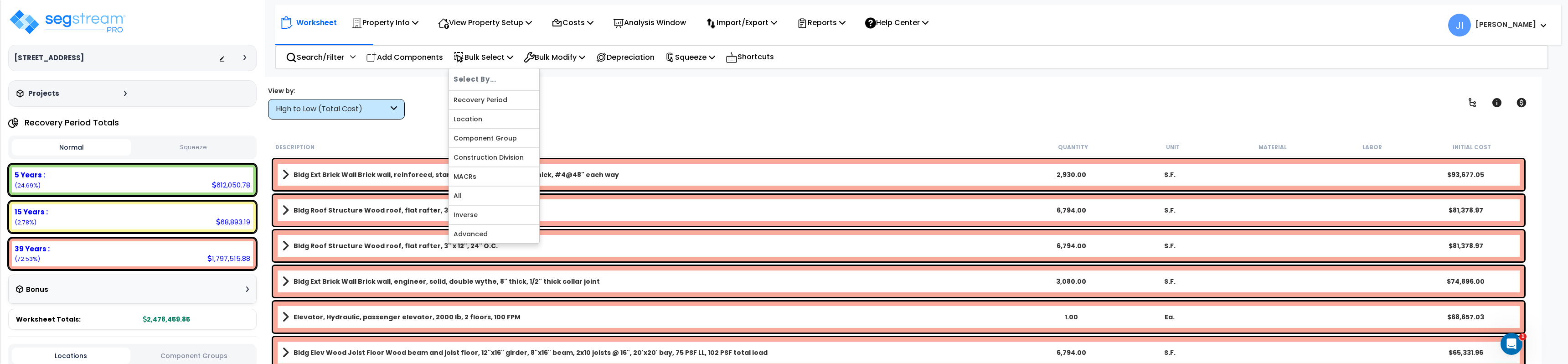
click at [713, 121] on div "Worksheet Property Info Property Setup Add Property Unit Template property Clon…" at bounding box center [898, 258] width 1285 height 364
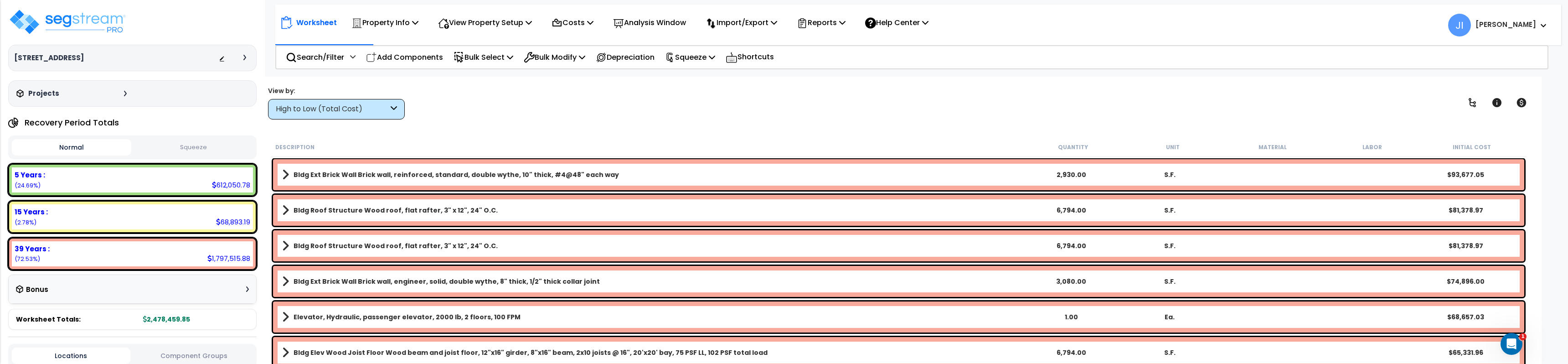
click at [657, 111] on div "View by: High to Low (Total Cost) High to Low (Total Cost)" at bounding box center [898, 103] width 1267 height 34
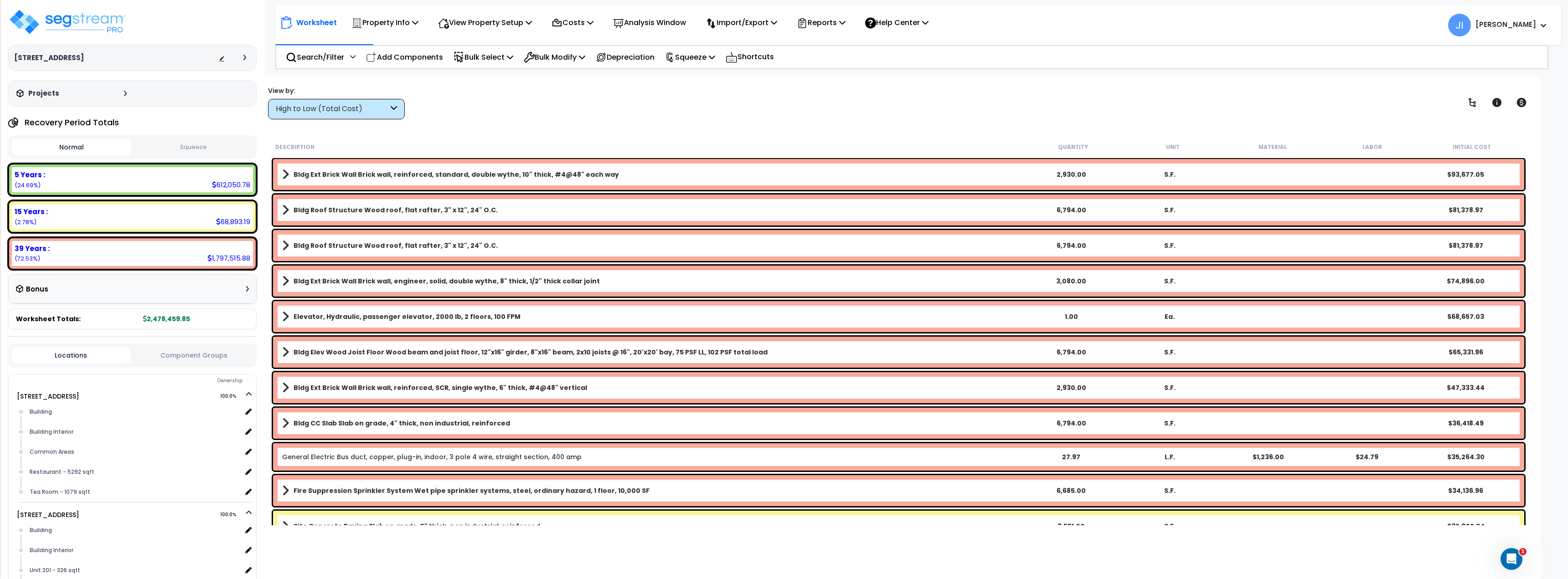
click at [590, 94] on div "View by: High to Low (Total Cost) High to Low (Total Cost)" at bounding box center [898, 102] width 1267 height 33
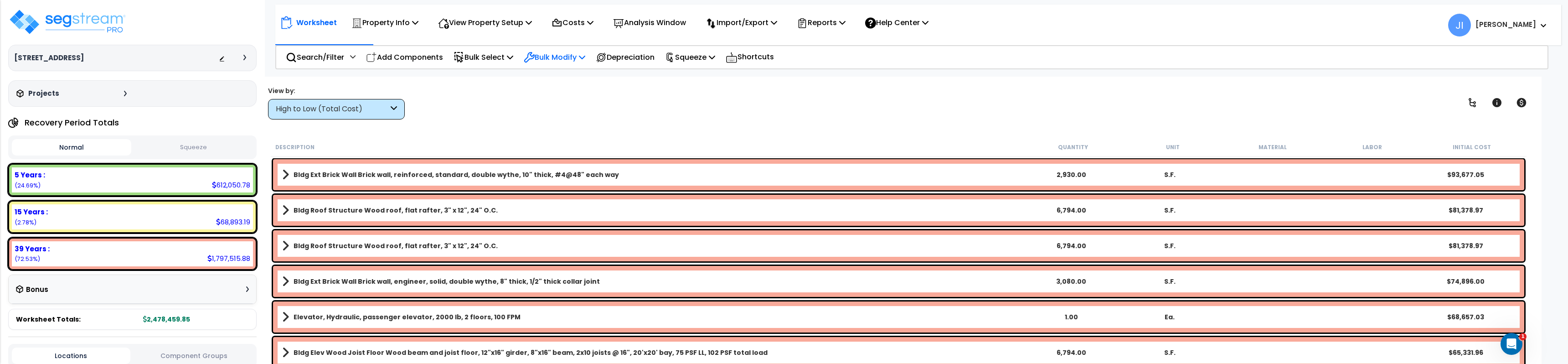
click at [550, 61] on p "Bulk Modify" at bounding box center [554, 57] width 62 height 12
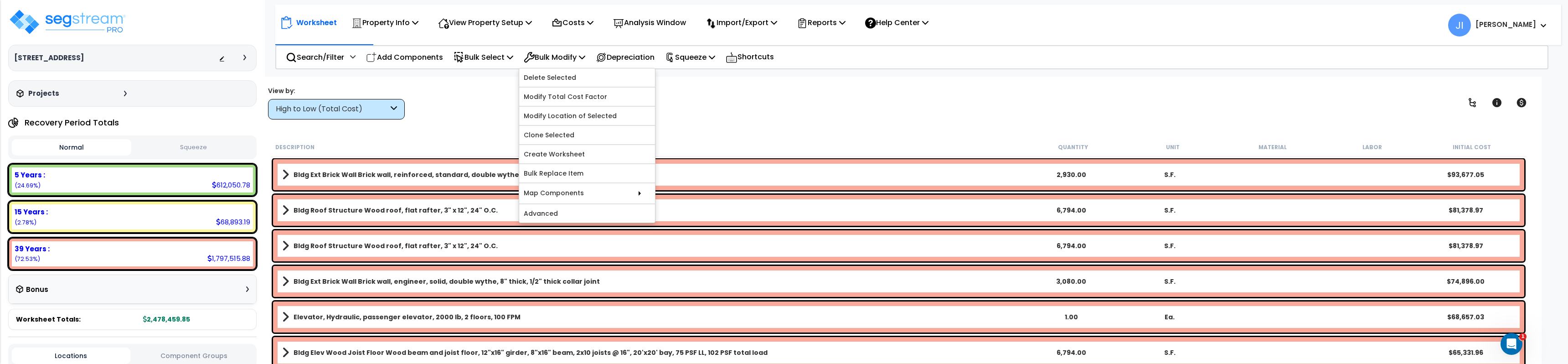
click at [482, 99] on div "View by: High to Low (Total Cost) High to Low (Total Cost)" at bounding box center [898, 103] width 1267 height 34
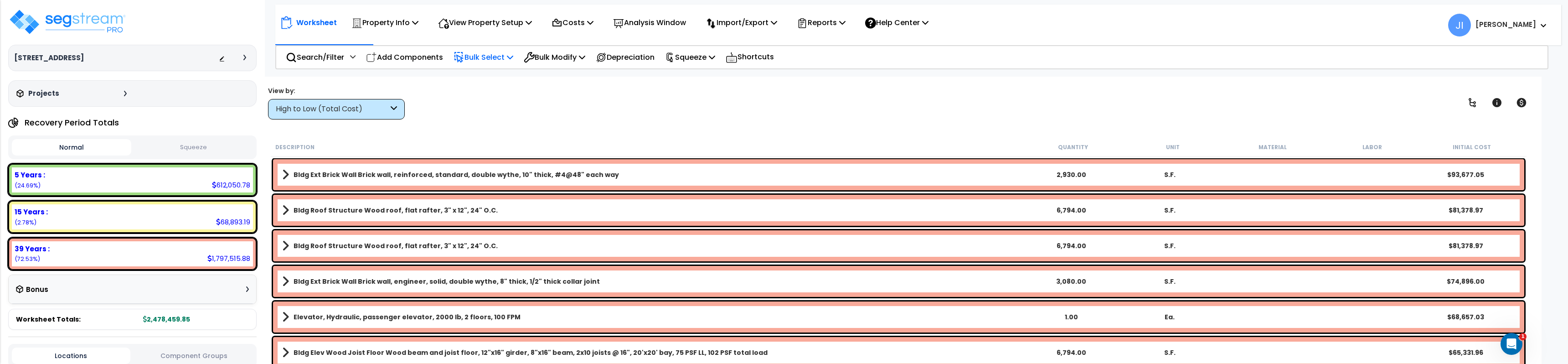
click at [493, 65] on div "Bulk Select" at bounding box center [483, 57] width 60 height 21
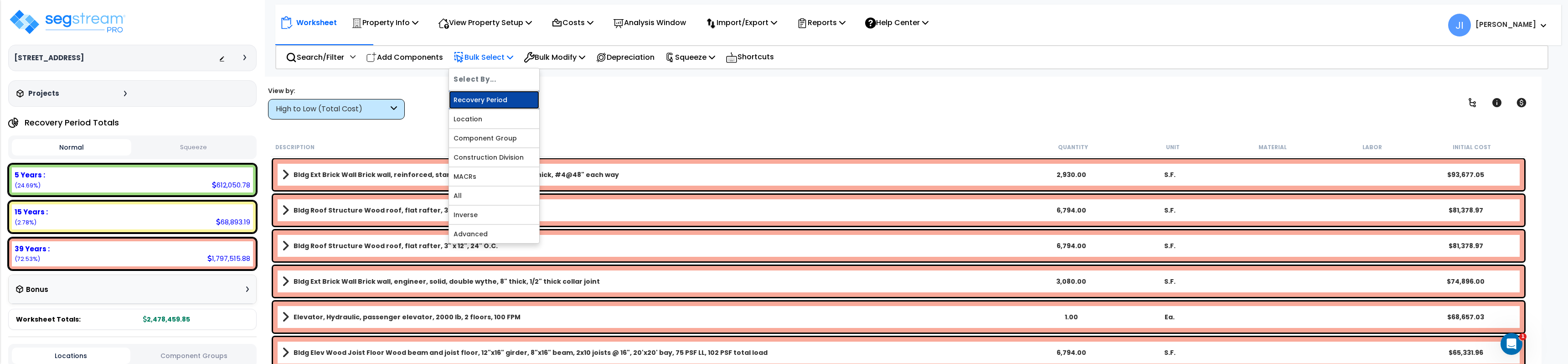
click at [495, 95] on link "Recovery Period" at bounding box center [494, 99] width 90 height 18
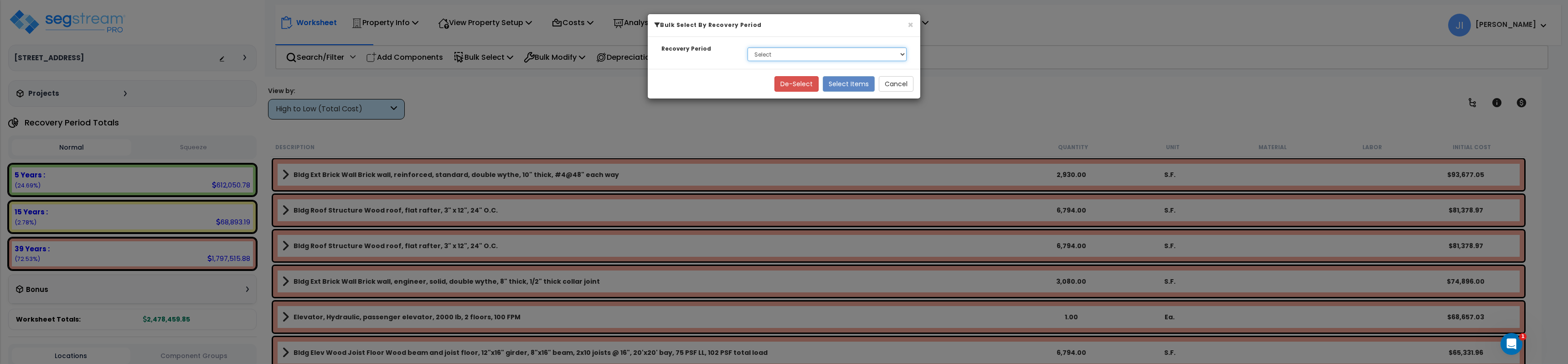
click at [795, 52] on select "Select 5 Years 15 Years 39 Years" at bounding box center [827, 54] width 159 height 13
select select "5Y"
click at [747, 48] on select "Select 5 Years 15 Years 39 Years" at bounding box center [827, 54] width 159 height 13
click at [849, 84] on button "Select Items" at bounding box center [849, 84] width 52 height 15
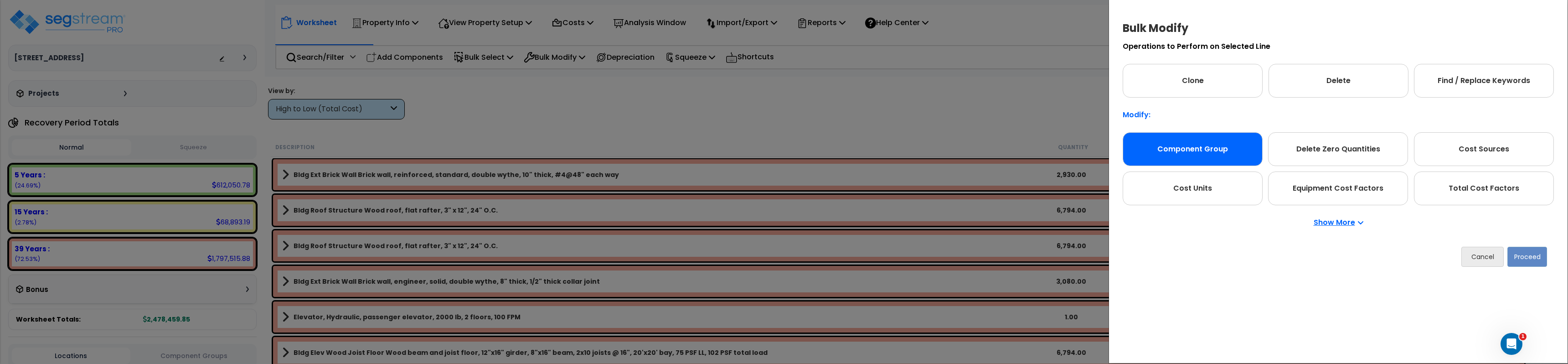
click at [1216, 153] on div "Component Group" at bounding box center [1192, 149] width 140 height 34
click at [1542, 262] on button "Proceed" at bounding box center [1526, 257] width 40 height 20
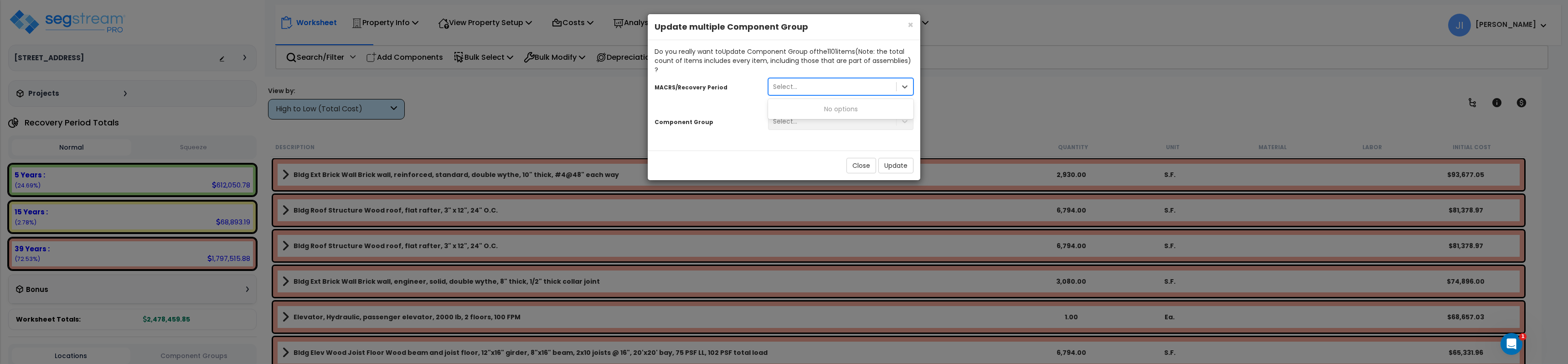
click at [800, 79] on div "Select..." at bounding box center [832, 86] width 128 height 15
click at [816, 80] on div "Select..." at bounding box center [832, 86] width 128 height 15
click at [860, 158] on button "Close" at bounding box center [861, 166] width 29 height 15
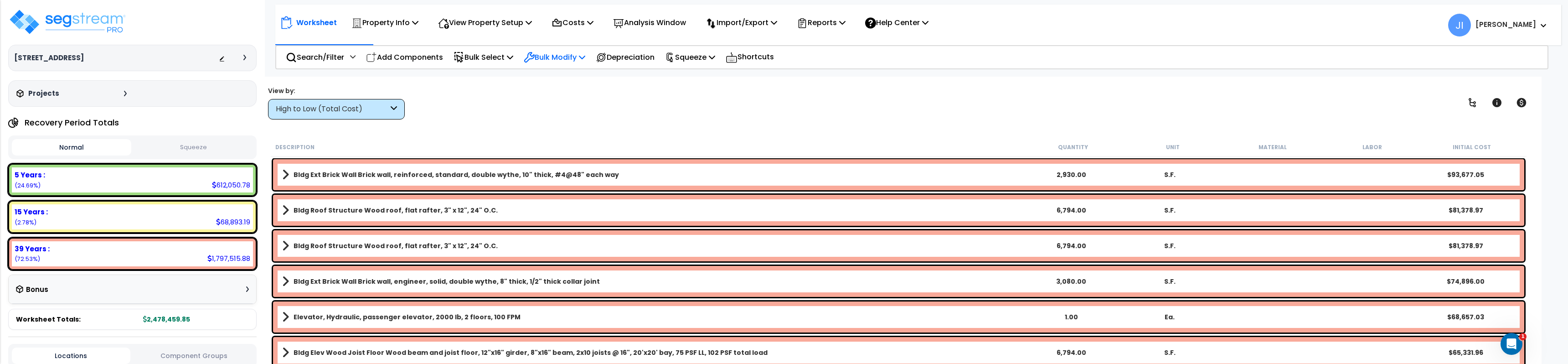
click at [543, 52] on p "Bulk Modify" at bounding box center [554, 57] width 62 height 12
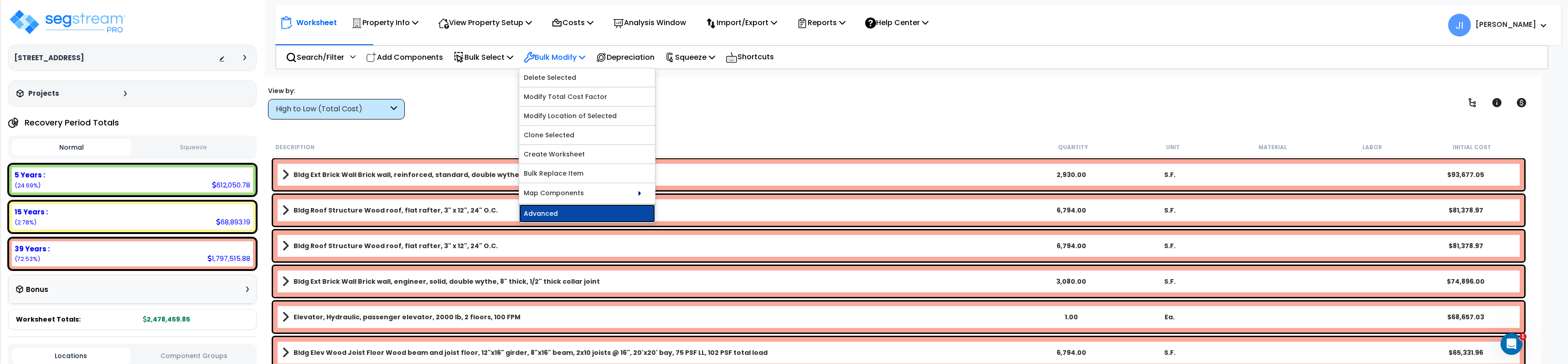
click at [587, 215] on link "Advanced" at bounding box center [586, 213] width 136 height 18
